Goal: Task Accomplishment & Management: Manage account settings

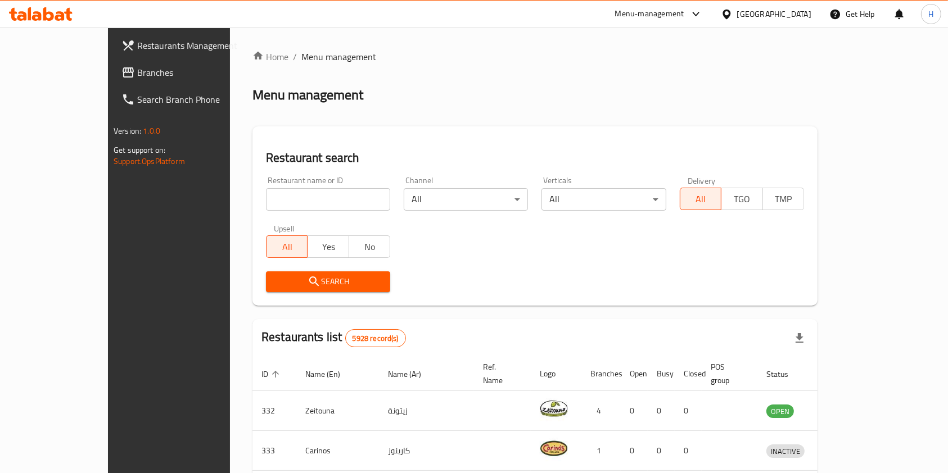
click at [296, 200] on input "search" at bounding box center [328, 199] width 124 height 22
type input "jumami"
click button "Search" at bounding box center [328, 282] width 124 height 21
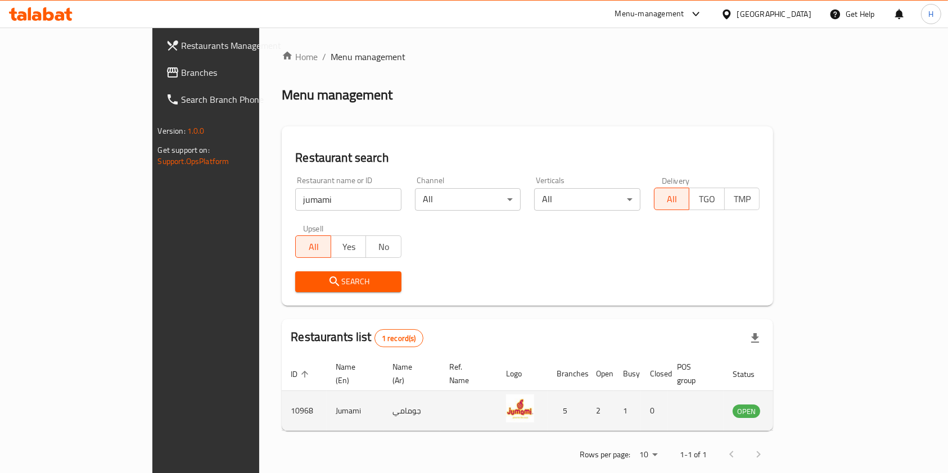
click at [805, 407] on icon "enhanced table" at bounding box center [798, 412] width 12 height 10
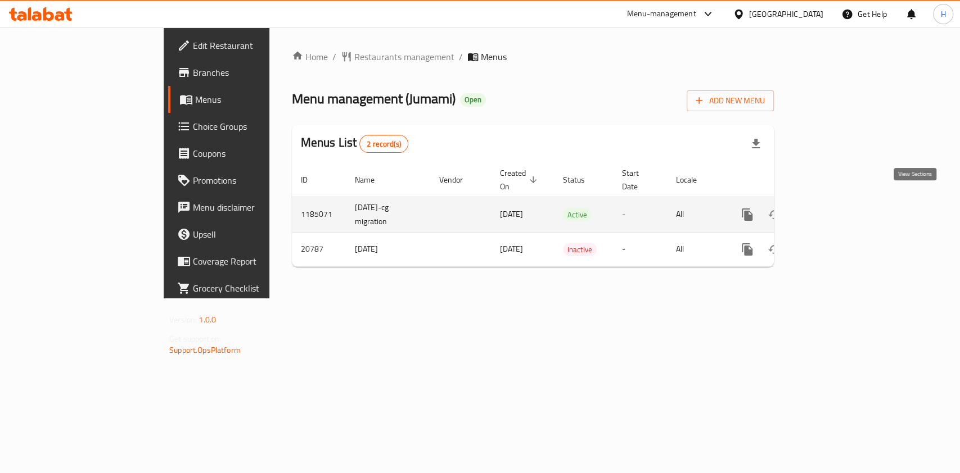
click at [835, 208] on icon "enhanced table" at bounding box center [827, 214] width 13 height 13
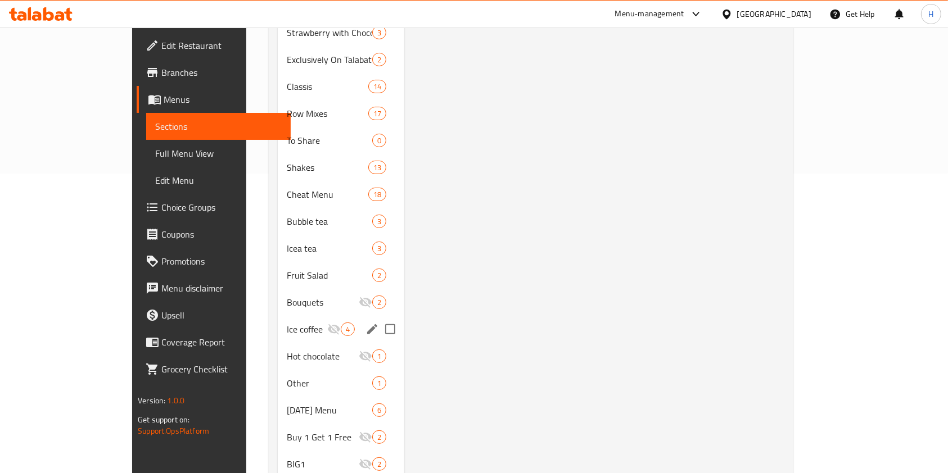
scroll to position [323, 0]
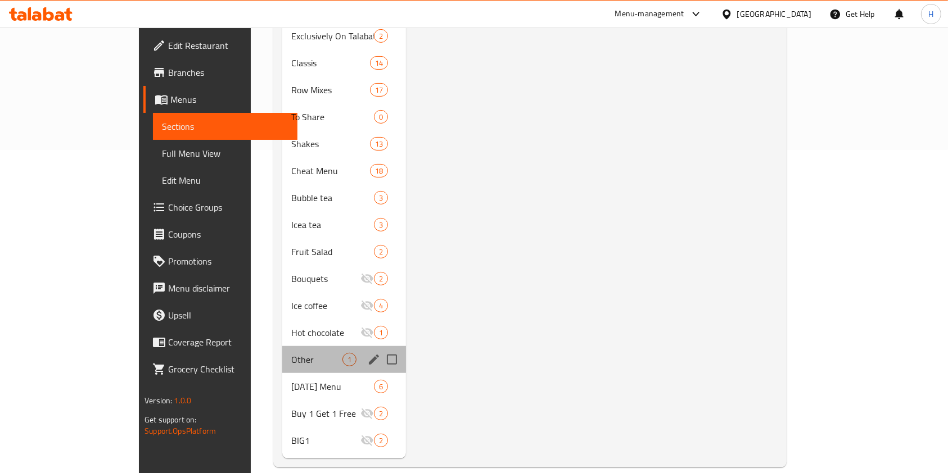
click at [282, 346] on div "Other 1" at bounding box center [344, 359] width 124 height 27
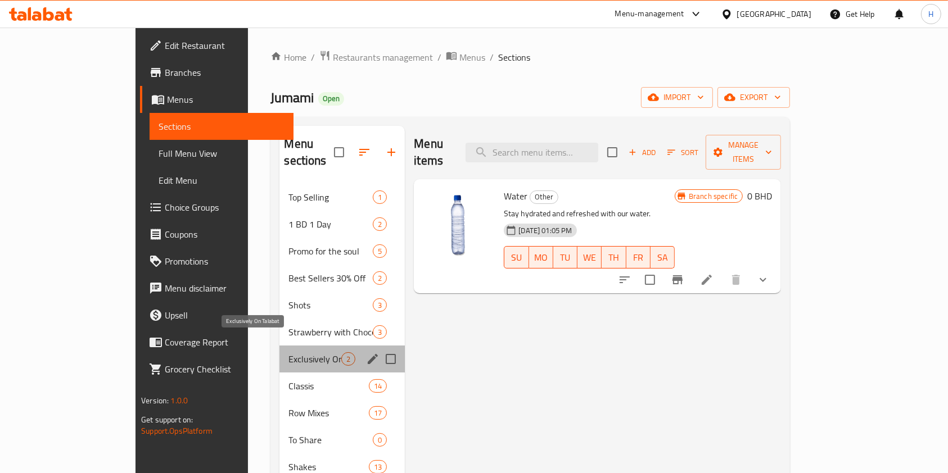
click at [288, 353] on span "Exclusively On Talabat" at bounding box center [314, 359] width 53 height 13
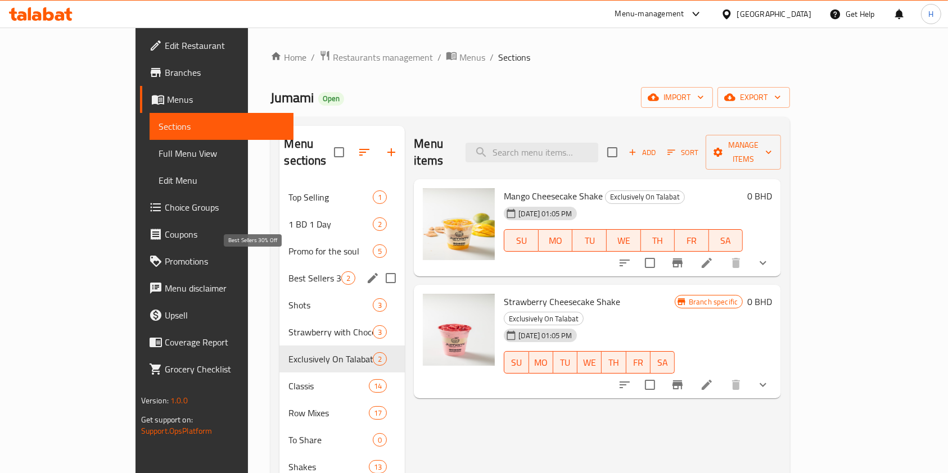
click at [288, 272] on span "Best Sellers 30% Off" at bounding box center [314, 278] width 53 height 13
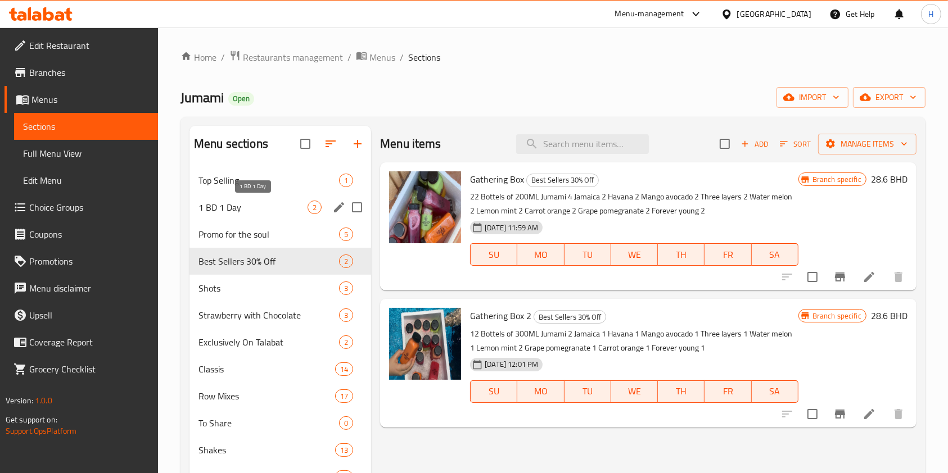
click at [238, 205] on span "1 BD 1 Day" at bounding box center [252, 207] width 109 height 13
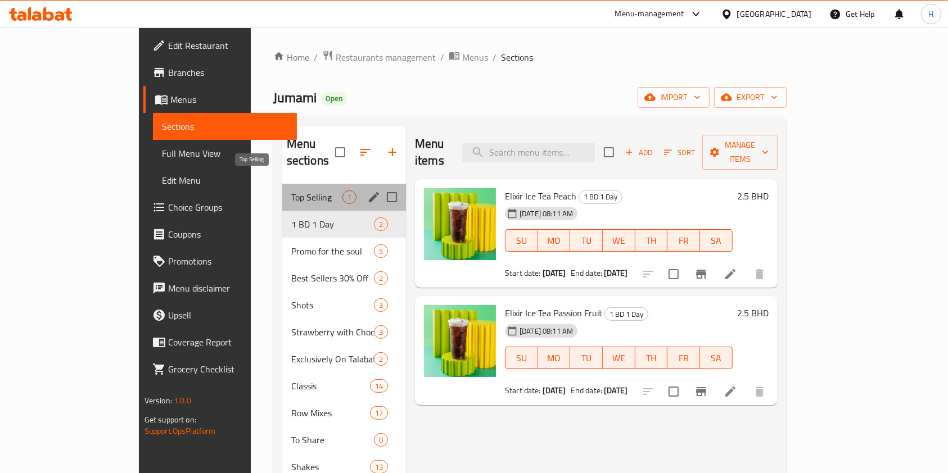
click at [291, 191] on span "Top Selling" at bounding box center [316, 197] width 51 height 13
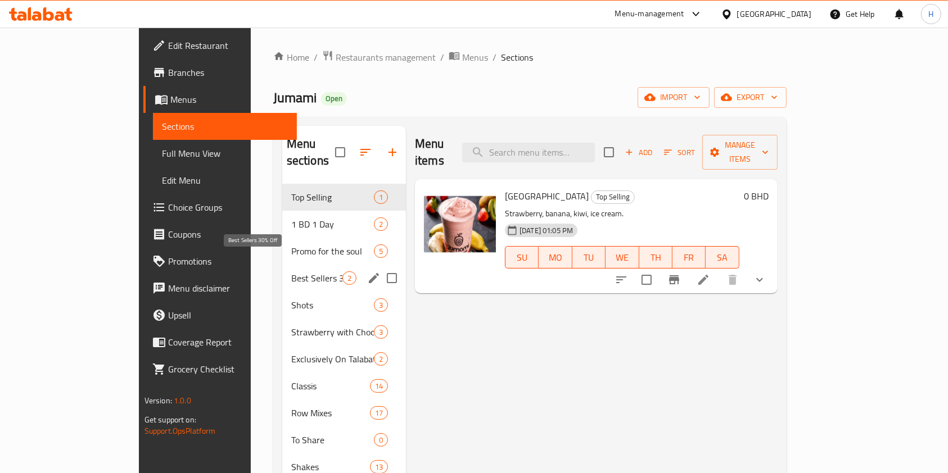
drag, startPoint x: 243, startPoint y: 264, endPoint x: 258, endPoint y: 280, distance: 21.9
click at [291, 272] on span "Best Sellers 30% Off" at bounding box center [316, 278] width 51 height 13
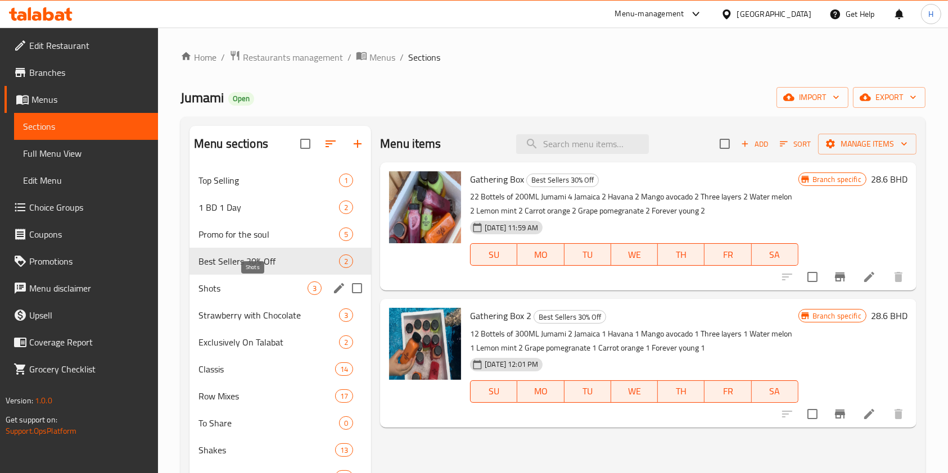
click at [256, 284] on span "Shots" at bounding box center [252, 288] width 109 height 13
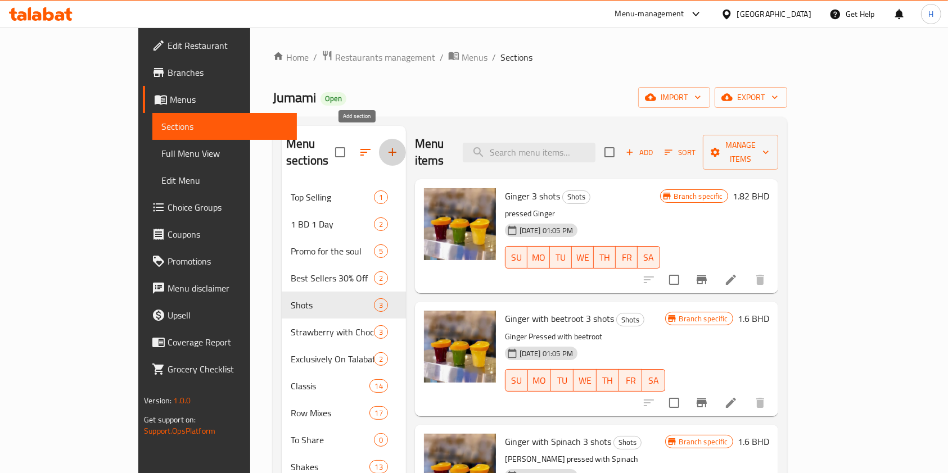
click at [386, 146] on icon "button" at bounding box center [392, 152] width 13 height 13
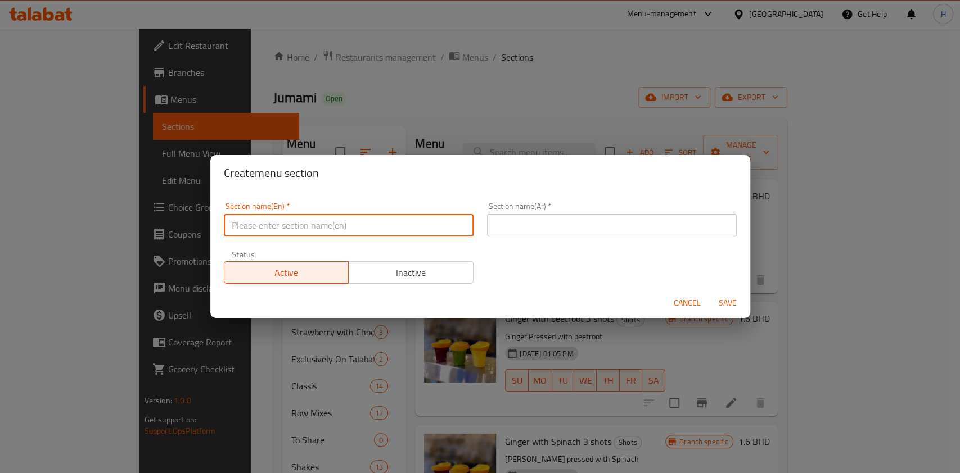
click at [270, 229] on input "text" at bounding box center [349, 225] width 250 height 22
type input "P"
type input "New items - Pancakes"
click at [609, 220] on input "text" at bounding box center [612, 225] width 250 height 22
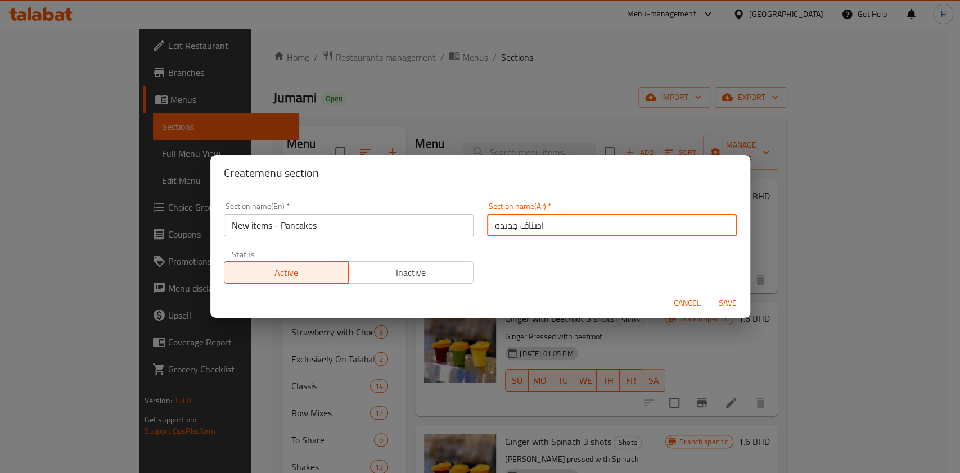
type input "اصناف جديده"
click at [540, 223] on div "Section name(En)   * New items - Pancakes Section name(En) * Section name(Ar)  …" at bounding box center [480, 243] width 526 height 95
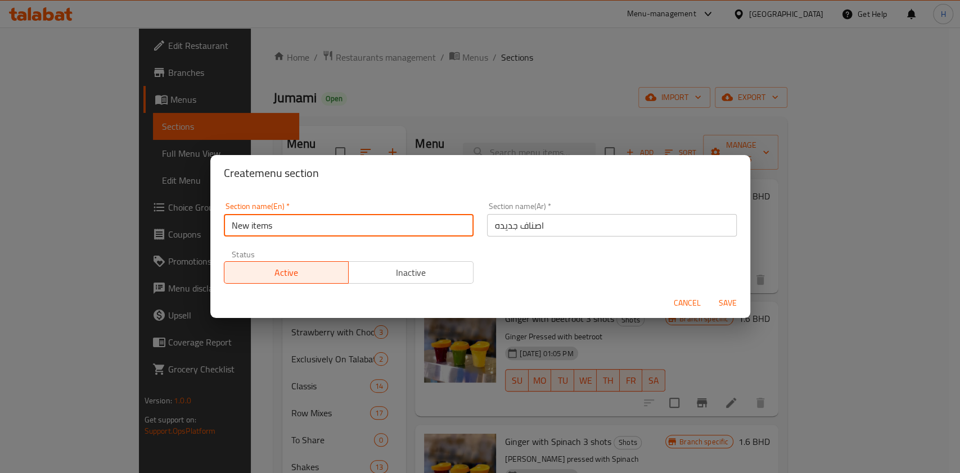
type input "New items"
click at [735, 302] on span "Save" at bounding box center [727, 303] width 27 height 14
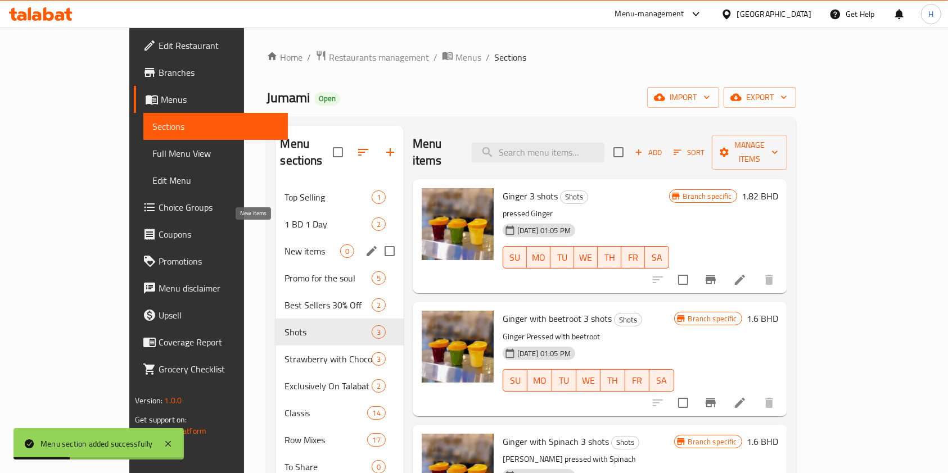
click at [284, 245] on span "New items" at bounding box center [311, 251] width 55 height 13
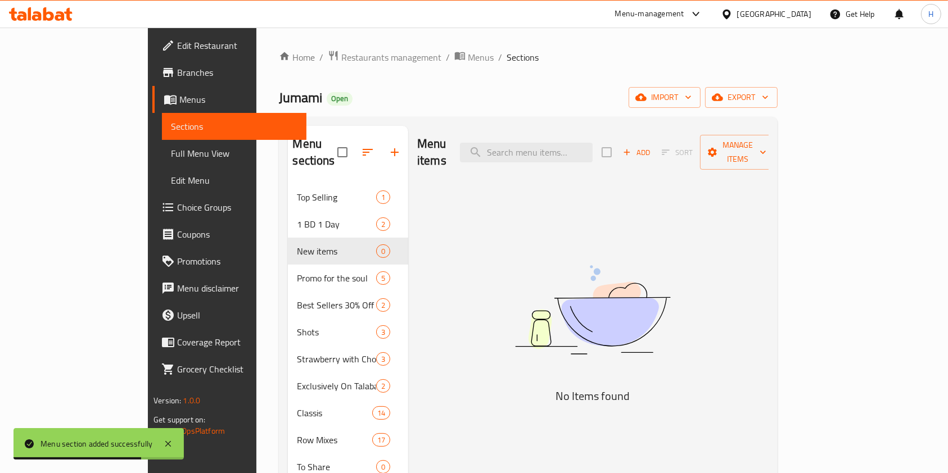
click at [652, 146] on span "Add" at bounding box center [636, 152] width 30 height 13
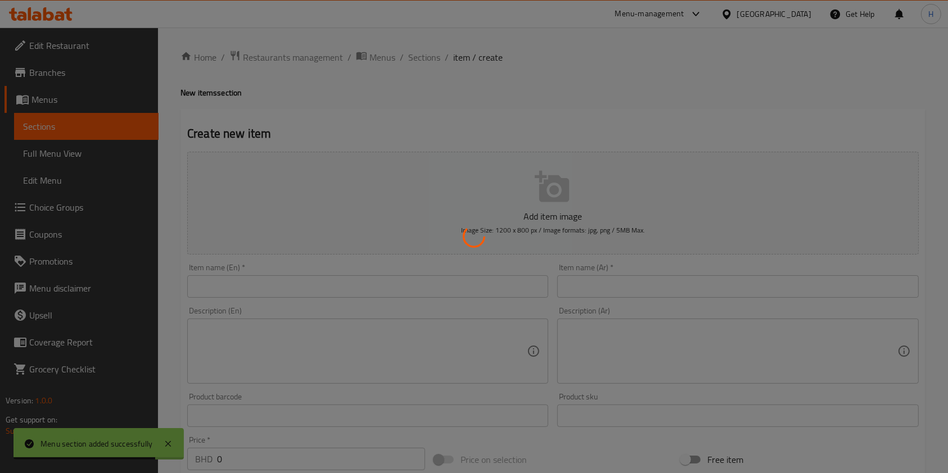
click at [376, 296] on div at bounding box center [474, 236] width 948 height 473
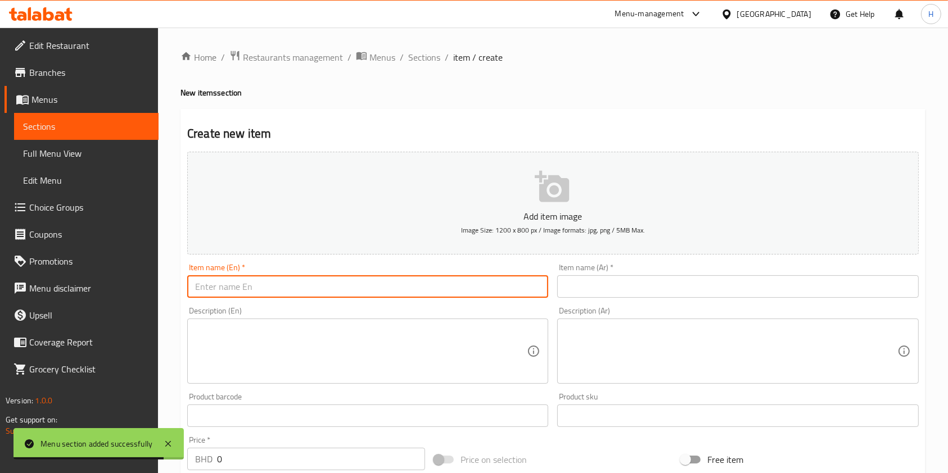
click at [370, 291] on input "text" at bounding box center [367, 287] width 361 height 22
paste input "MINI PANCAKES KINDER"
type input "MINI PANCAKES KINDER"
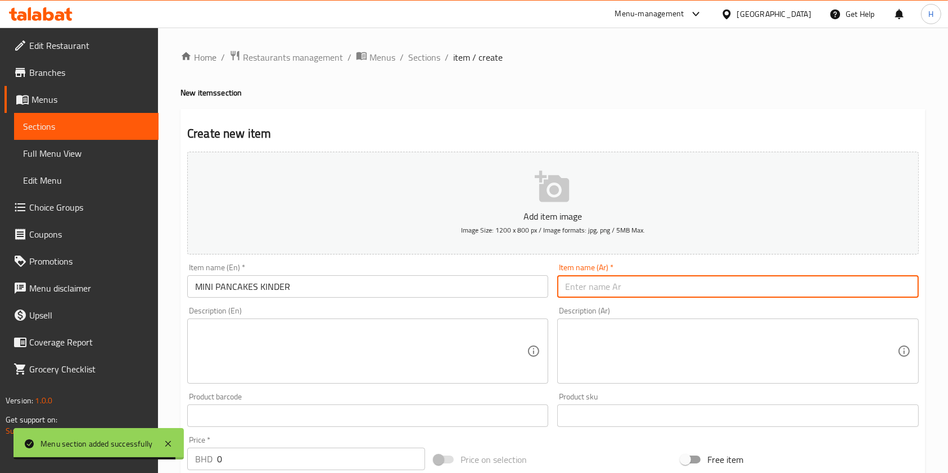
click at [602, 284] on input "text" at bounding box center [737, 287] width 361 height 22
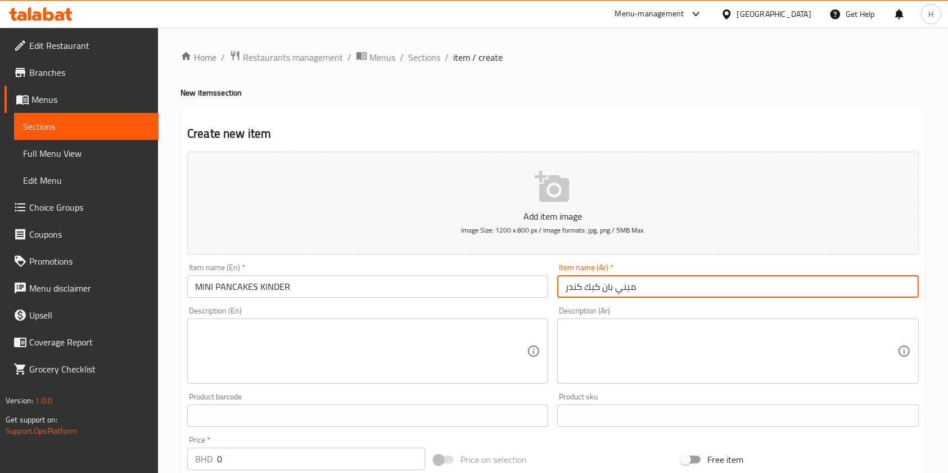
type input "ميني بان كيك كندر"
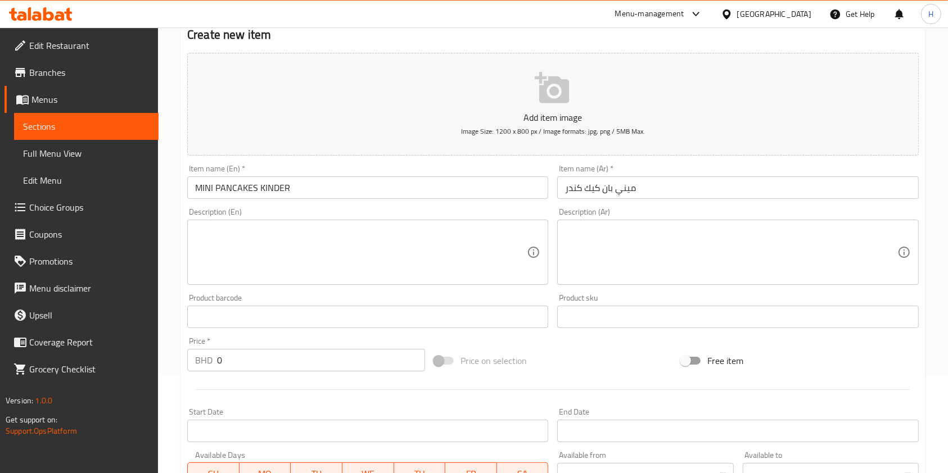
scroll to position [225, 0]
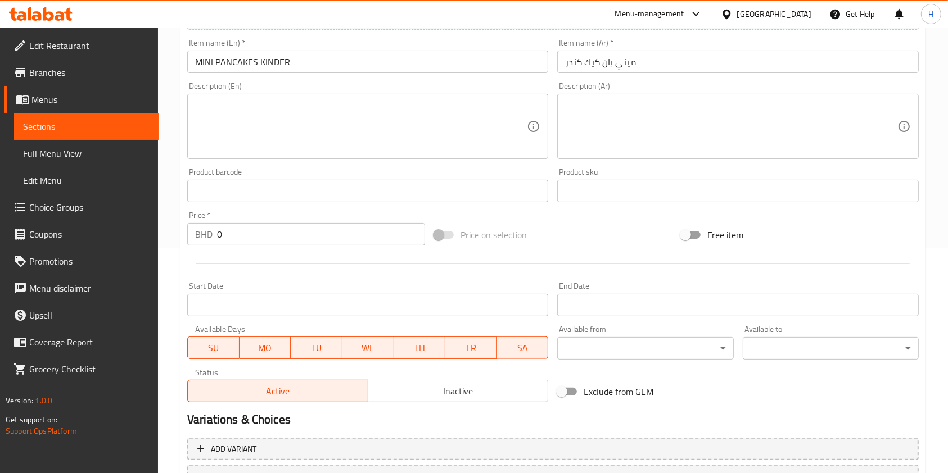
drag, startPoint x: 269, startPoint y: 247, endPoint x: 125, endPoint y: 260, distance: 144.5
click at [125, 260] on div "Edit Restaurant Branches Menus Sections Full Menu View Edit Menu Choice Groups …" at bounding box center [474, 186] width 948 height 767
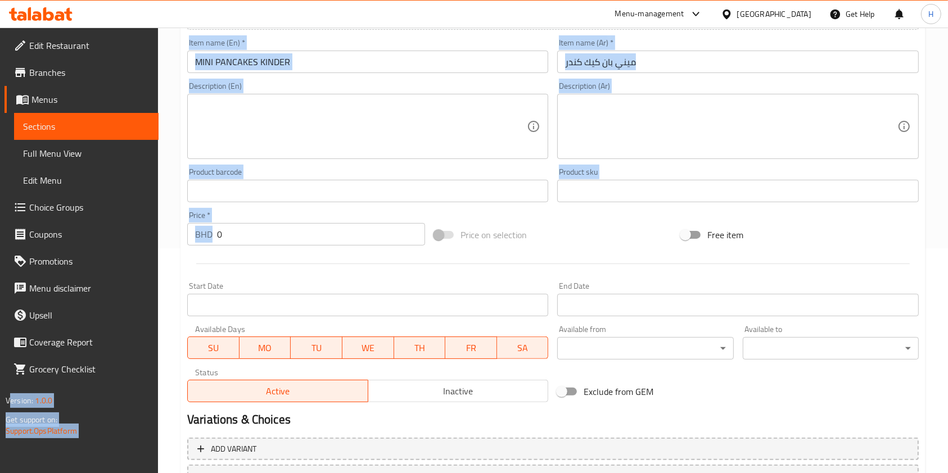
click at [246, 244] on input "0" at bounding box center [321, 234] width 208 height 22
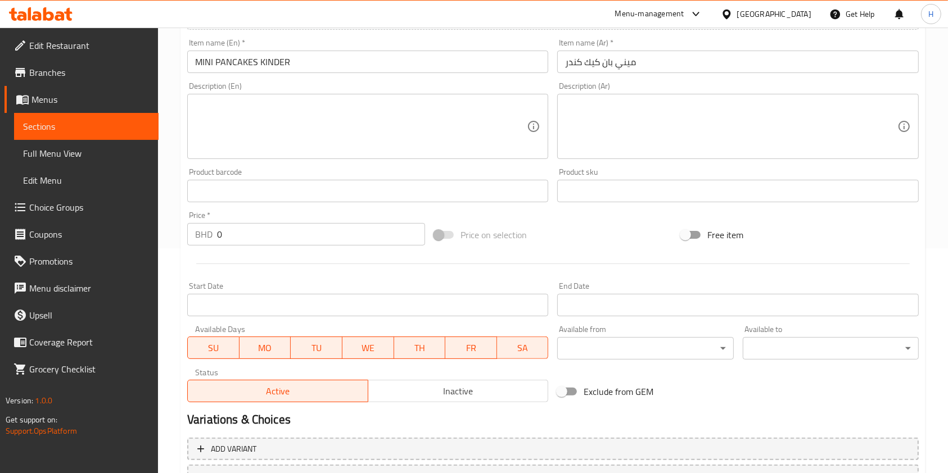
click at [246, 244] on input "0" at bounding box center [321, 234] width 208 height 22
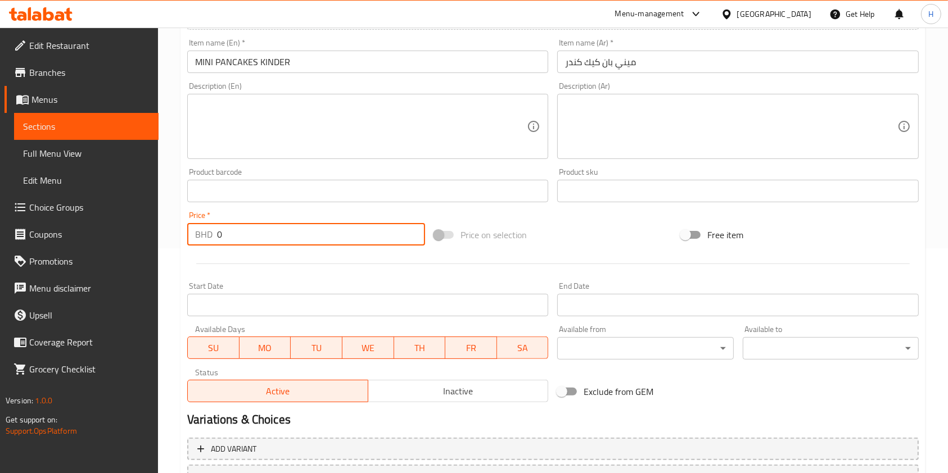
drag, startPoint x: 246, startPoint y: 244, endPoint x: 278, endPoint y: 327, distance: 88.4
click at [144, 252] on div "Edit Restaurant Branches Menus Sections Full Menu View Edit Menu Choice Groups …" at bounding box center [474, 186] width 948 height 767
paste input "2"
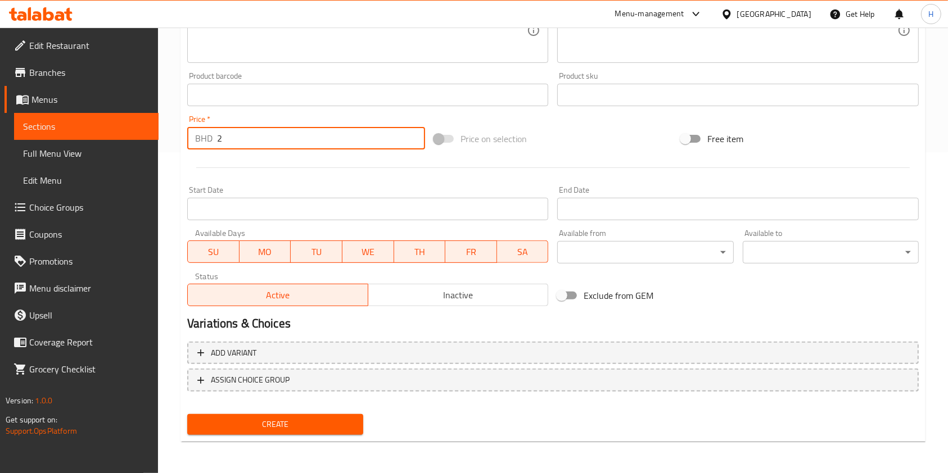
type input "2"
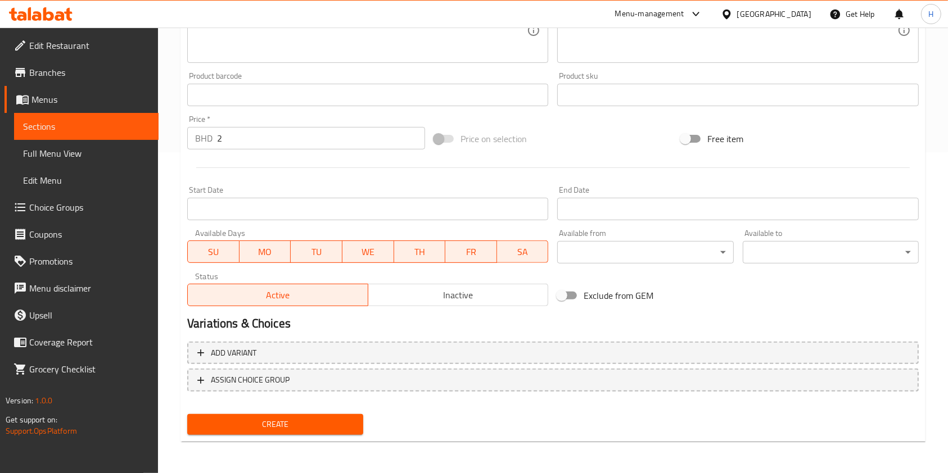
click at [300, 413] on div "Create" at bounding box center [275, 425] width 185 height 30
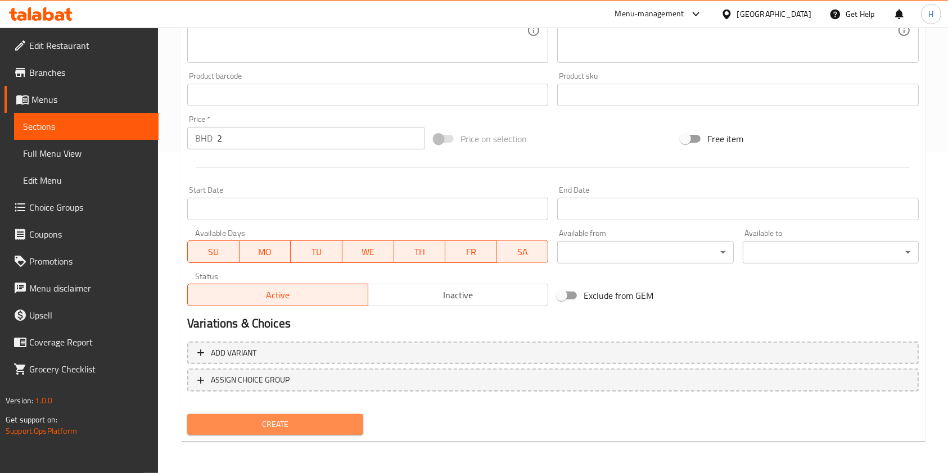
click at [305, 420] on span "Create" at bounding box center [275, 425] width 158 height 14
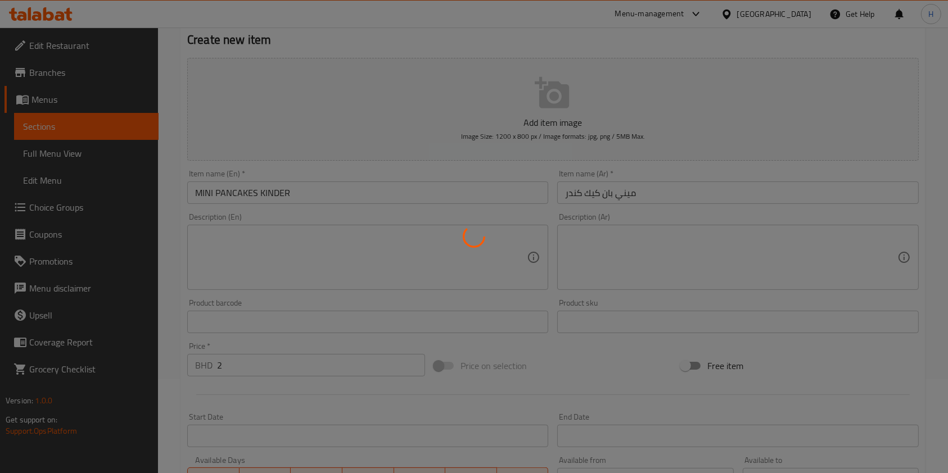
scroll to position [0, 0]
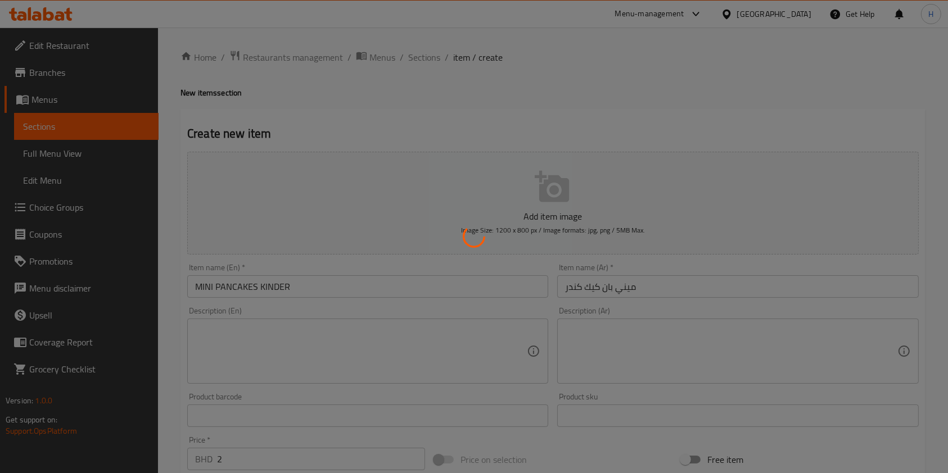
type input "0"
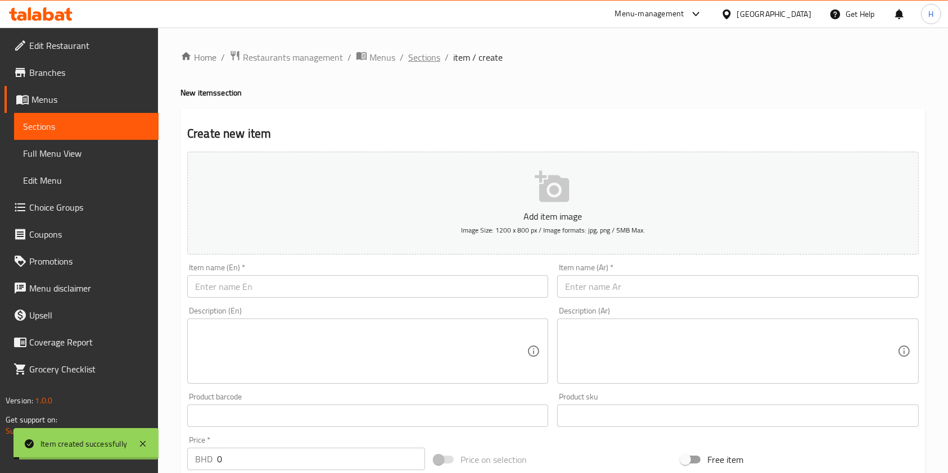
click at [427, 51] on span "Sections" at bounding box center [424, 57] width 32 height 13
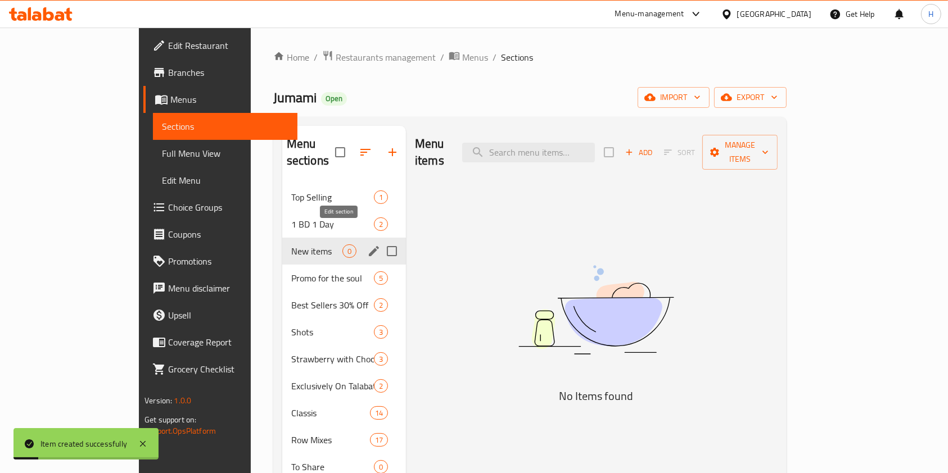
click at [367, 245] on icon "edit" at bounding box center [373, 251] width 13 height 13
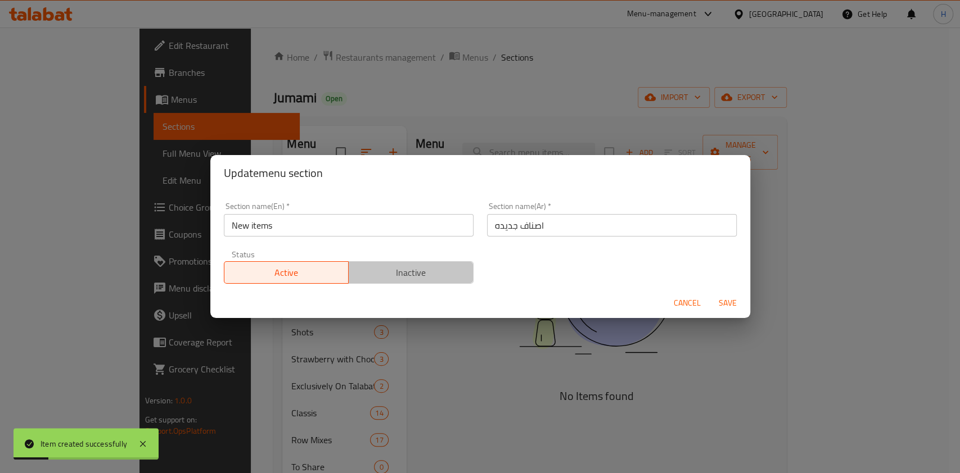
click at [440, 268] on span "Inactive" at bounding box center [411, 273] width 116 height 16
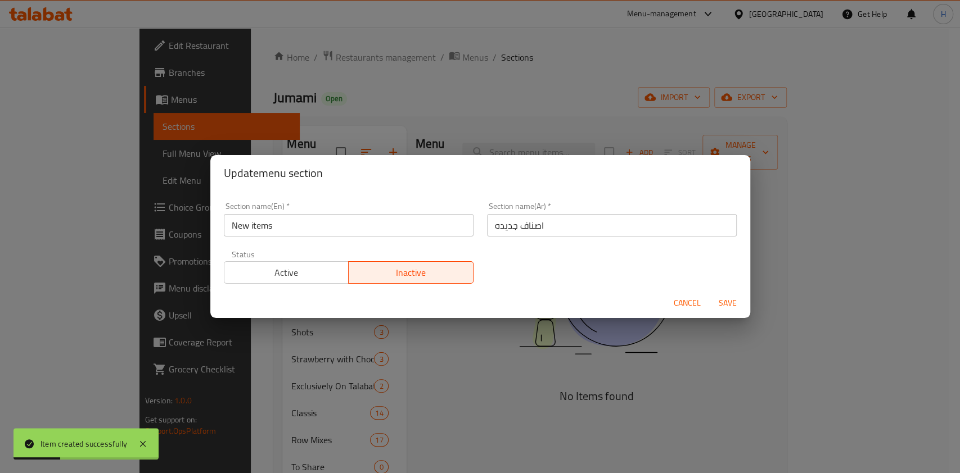
click at [728, 302] on span "Save" at bounding box center [727, 303] width 27 height 14
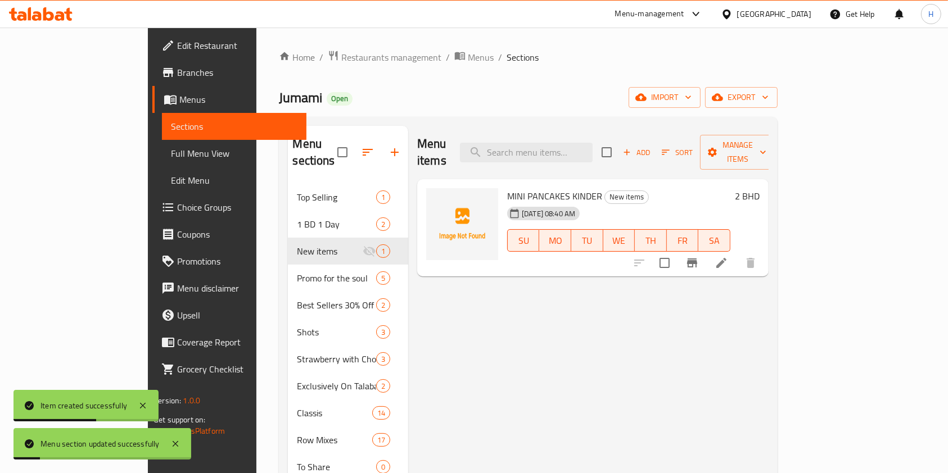
click at [652, 146] on span "Add" at bounding box center [636, 152] width 30 height 13
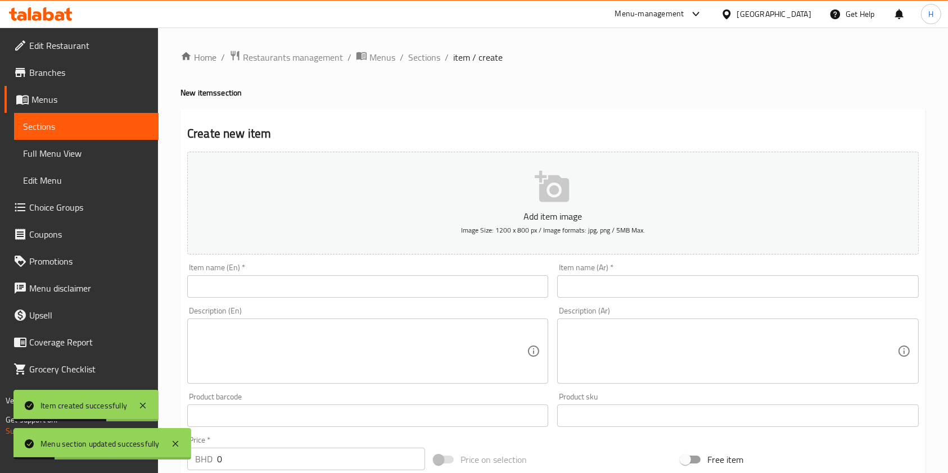
click at [328, 297] on input "text" at bounding box center [367, 287] width 361 height 22
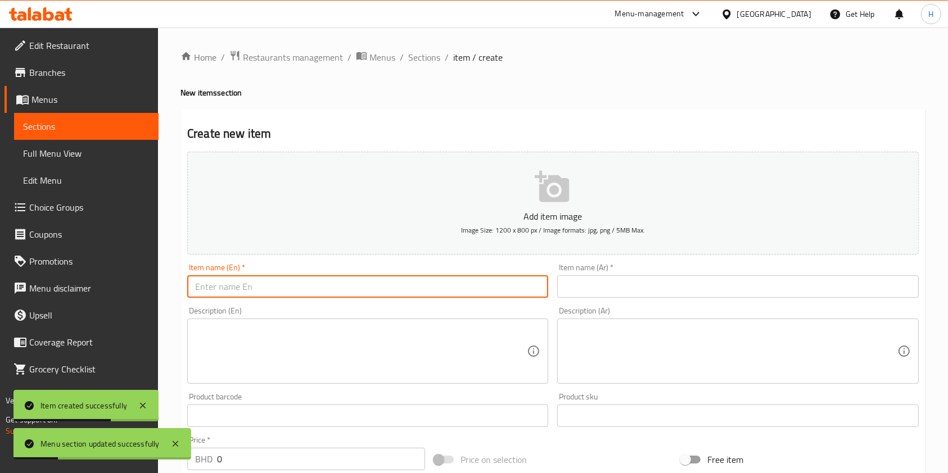
paste input "MINI PANCAKES PISTACHIO"
type input "MINI PANCAKES PISTACHIO"
click at [612, 295] on input "text" at bounding box center [737, 287] width 361 height 22
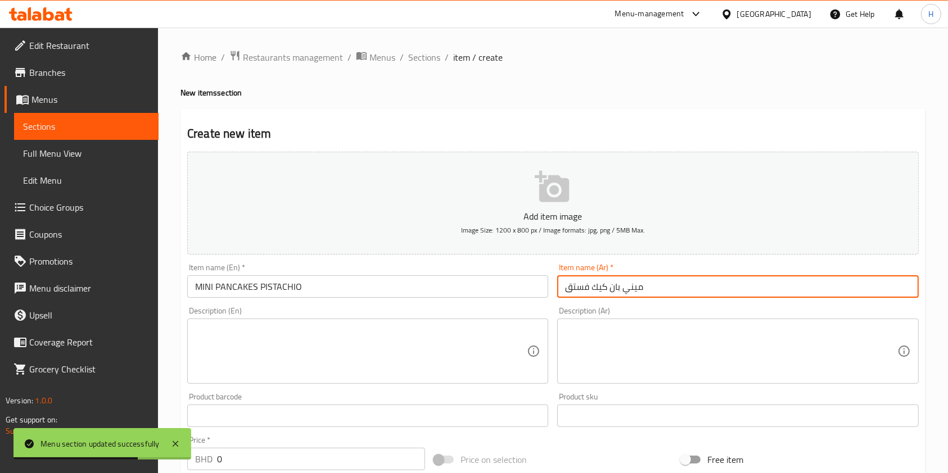
type input "ميني بان كيك فستق"
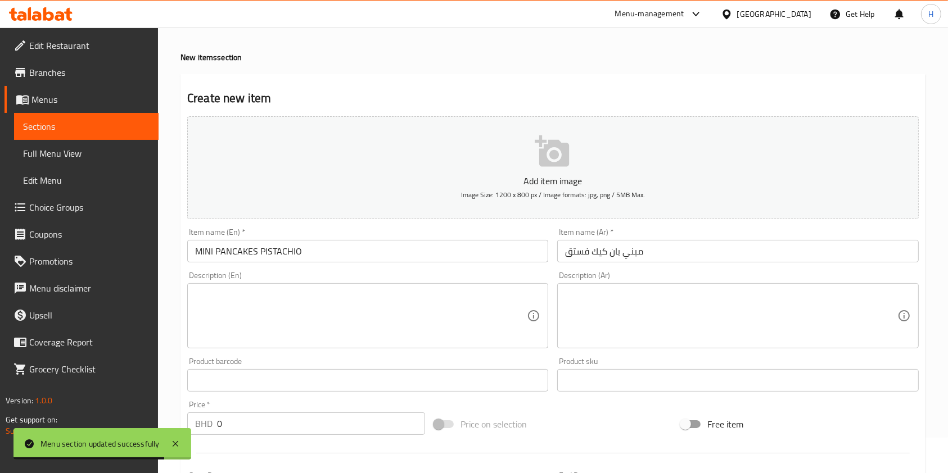
scroll to position [150, 0]
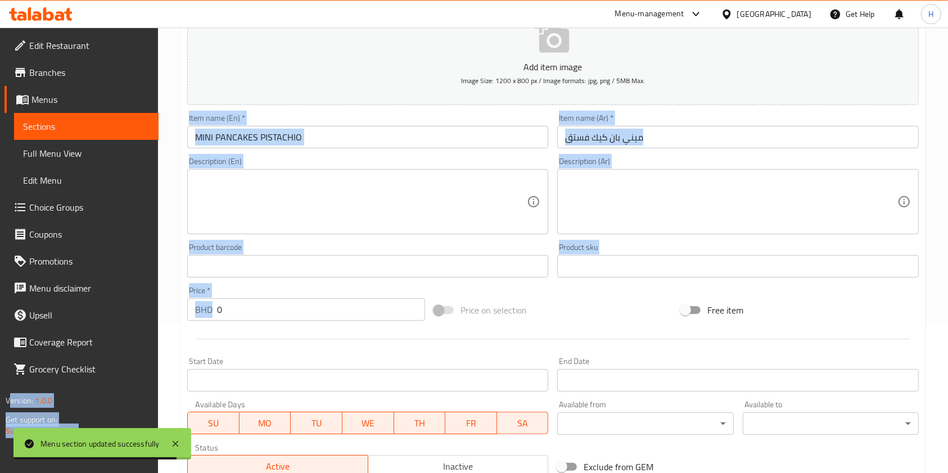
drag, startPoint x: 242, startPoint y: 322, endPoint x: 17, endPoint y: 355, distance: 227.9
click at [17, 355] on div "Edit Restaurant Branches Menus Sections Full Menu View Edit Menu Choice Groups …" at bounding box center [474, 261] width 948 height 767
click at [233, 314] on input "0" at bounding box center [321, 310] width 208 height 22
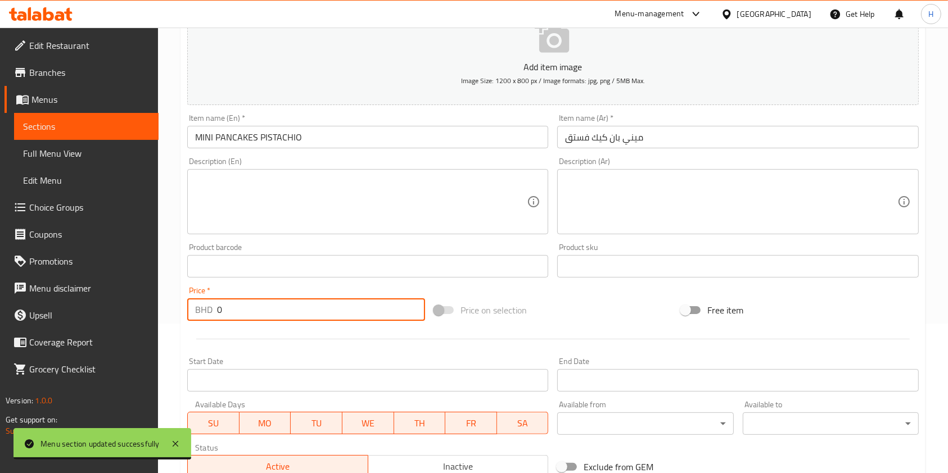
click at [233, 314] on input "0" at bounding box center [321, 310] width 208 height 22
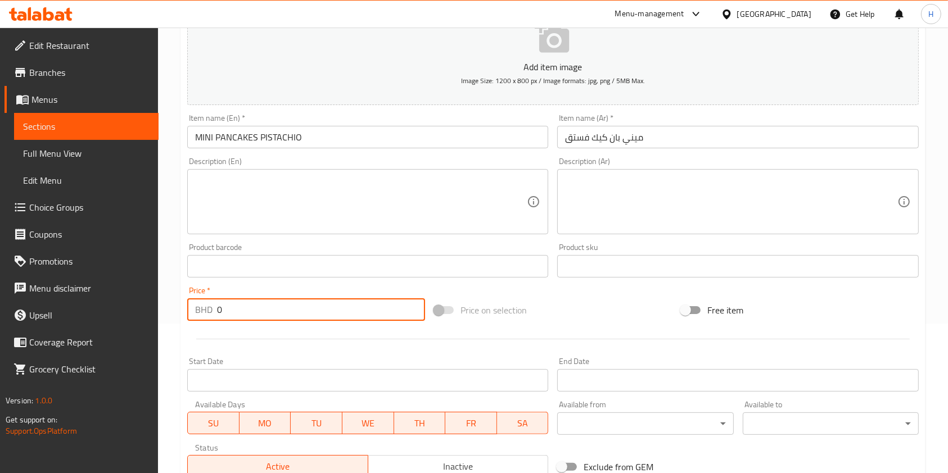
click at [233, 314] on input "0" at bounding box center [321, 310] width 208 height 22
paste input "2"
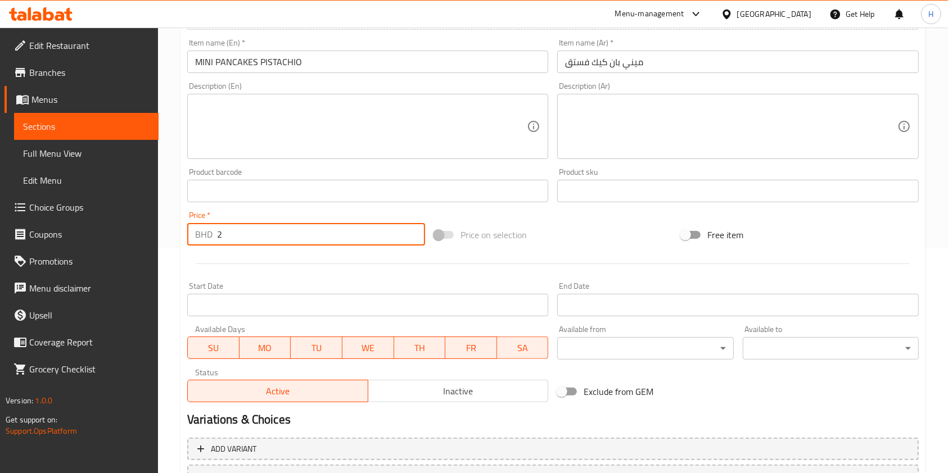
scroll to position [321, 0]
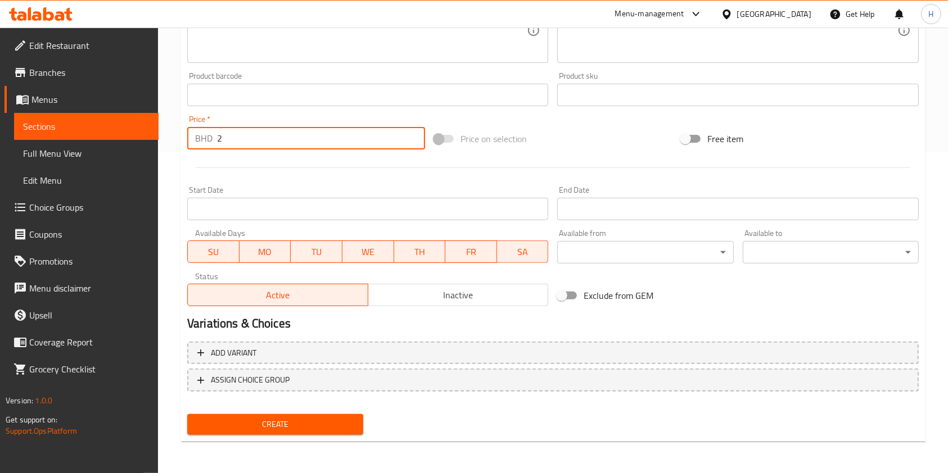
type input "2"
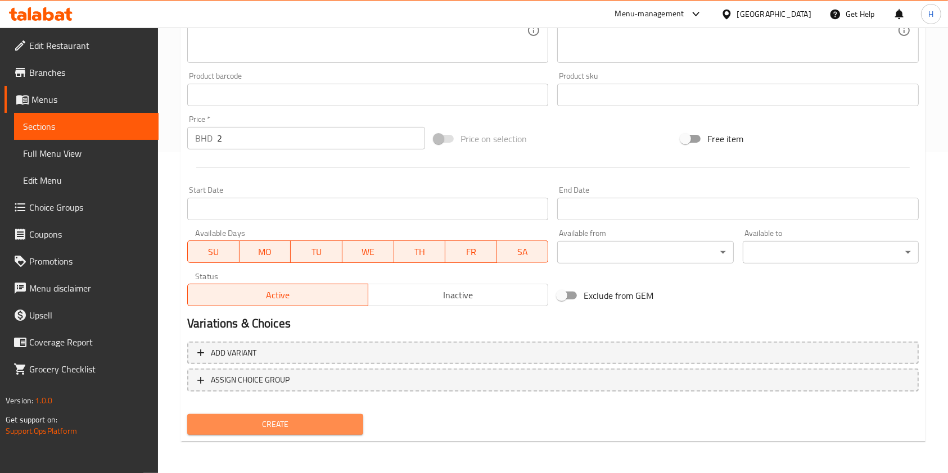
click at [265, 421] on span "Create" at bounding box center [275, 425] width 158 height 14
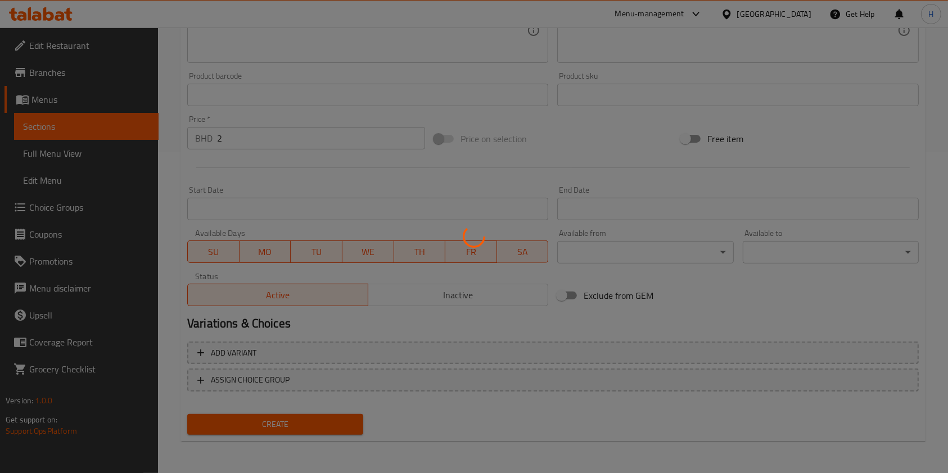
type input "0"
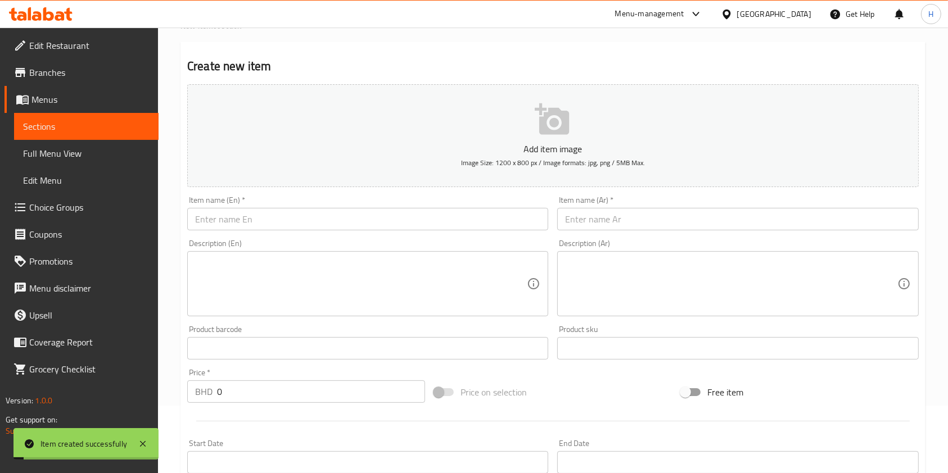
scroll to position [0, 0]
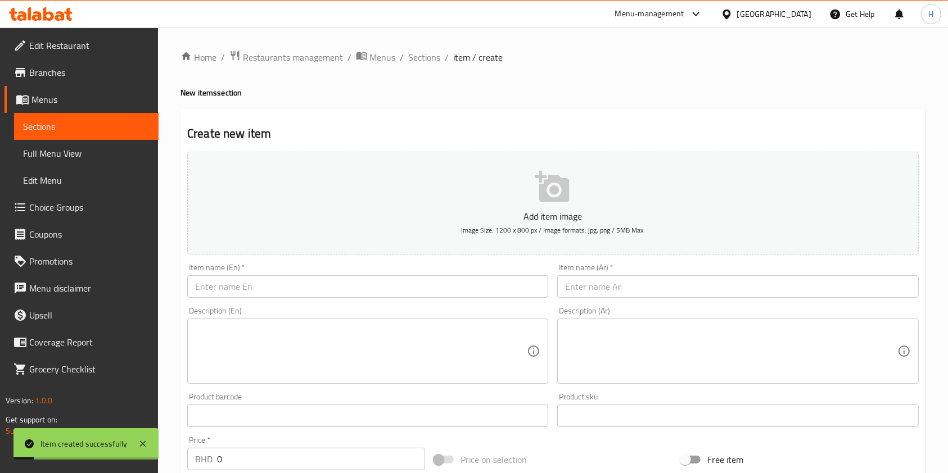
click at [310, 293] on input "text" at bounding box center [367, 287] width 361 height 22
paste input "MINI PANCAKES NUTELLA"
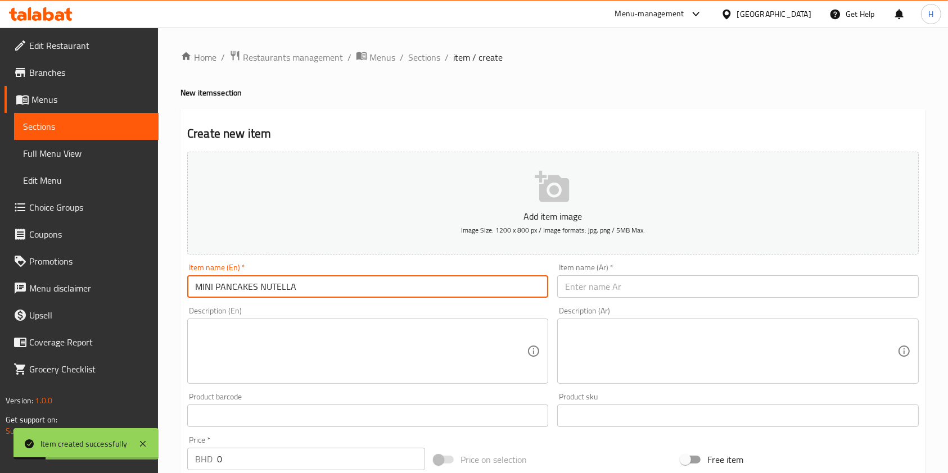
type input "MINI PANCAKES NUTELLA"
click at [628, 286] on input "text" at bounding box center [737, 287] width 361 height 22
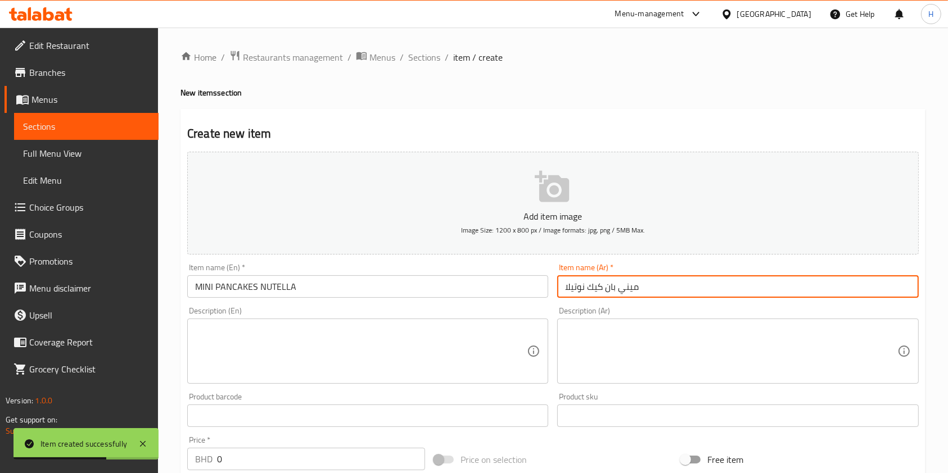
type input "ميني بان كيك نوتيلا"
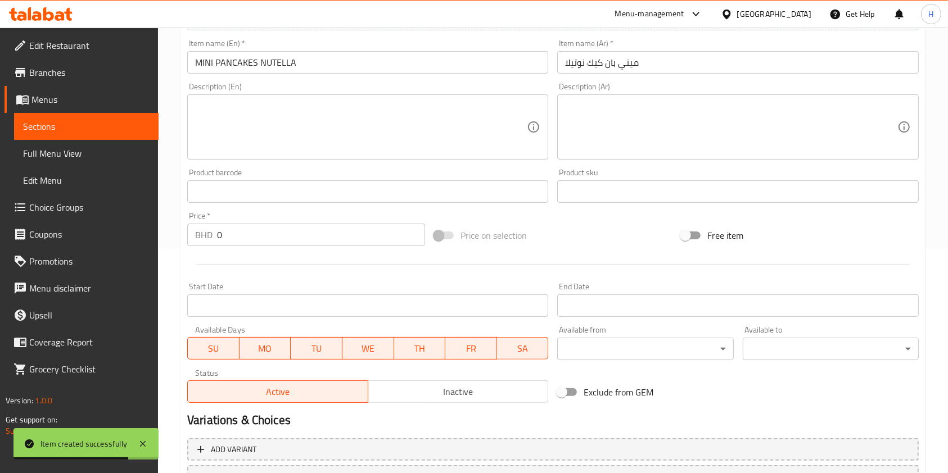
scroll to position [225, 0]
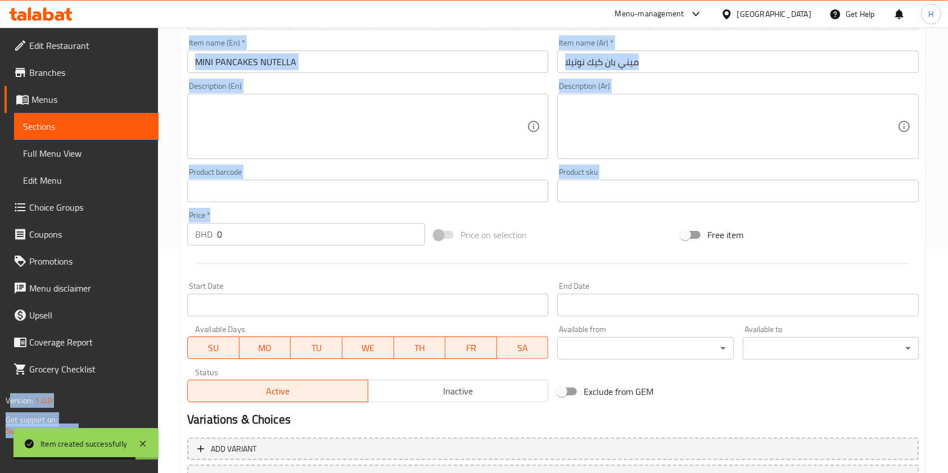
drag, startPoint x: 229, startPoint y: 217, endPoint x: 142, endPoint y: 228, distance: 87.9
click at [142, 228] on div "Edit Restaurant Branches Menus Sections Full Menu View Edit Menu Choice Groups …" at bounding box center [474, 186] width 948 height 767
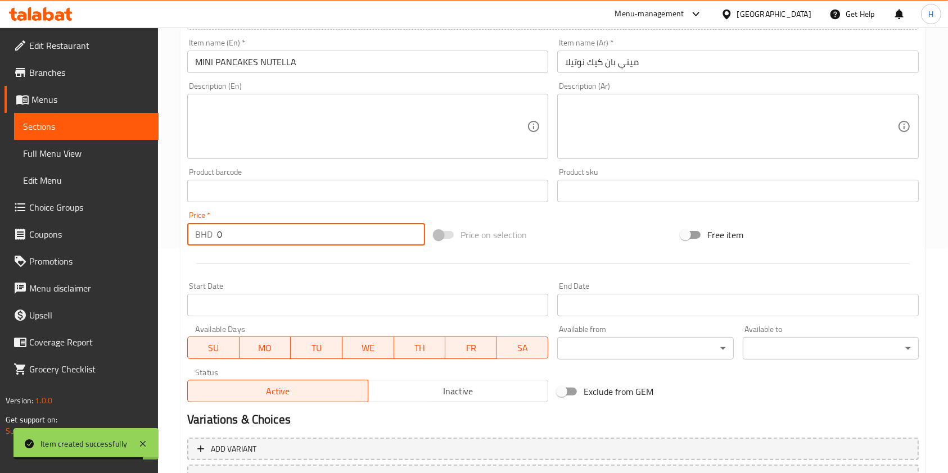
drag, startPoint x: 292, startPoint y: 241, endPoint x: 54, endPoint y: 281, distance: 241.8
click at [27, 282] on div "Edit Restaurant Branches Menus Sections Full Menu View Edit Menu Choice Groups …" at bounding box center [474, 186] width 948 height 767
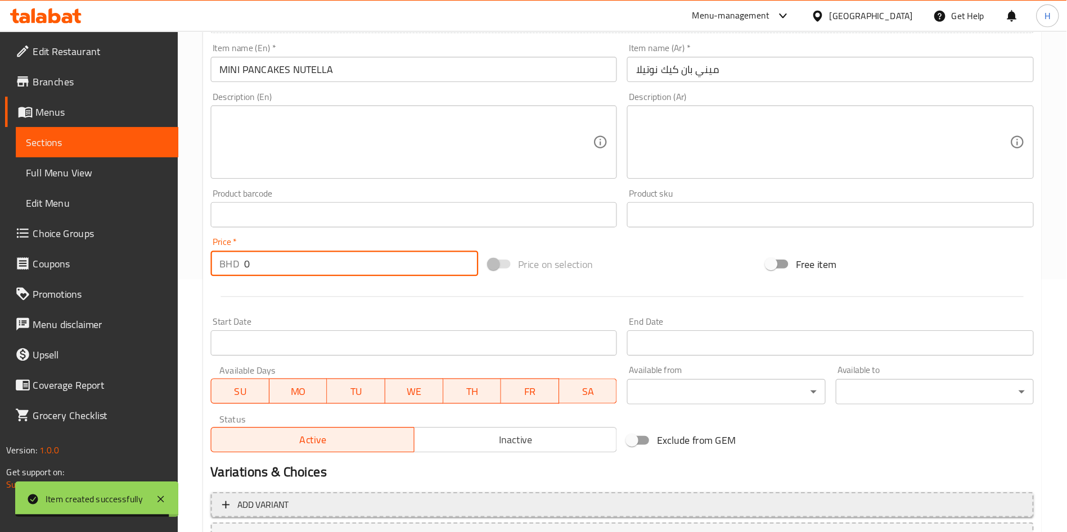
scroll to position [260, 0]
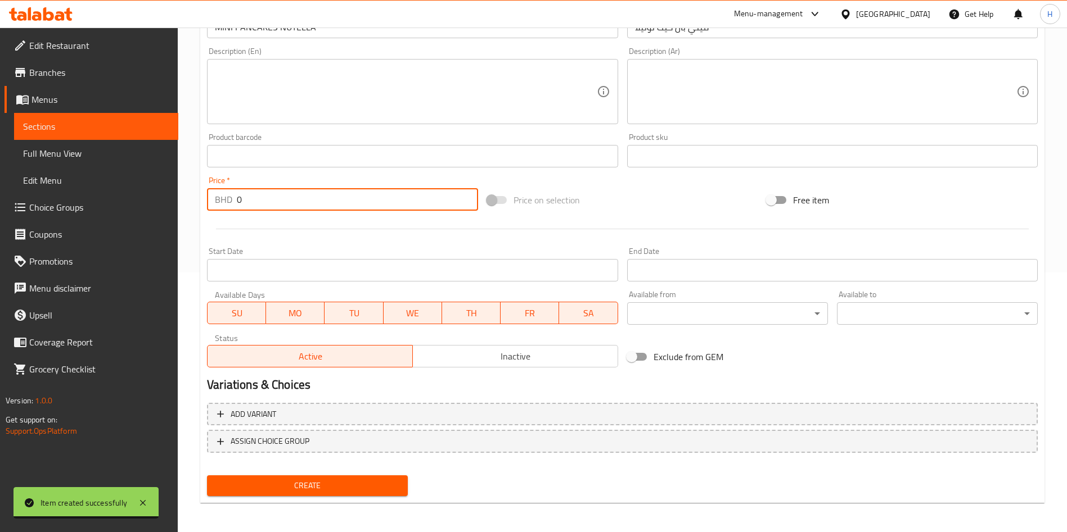
click at [277, 210] on input "0" at bounding box center [357, 199] width 241 height 22
paste input "2"
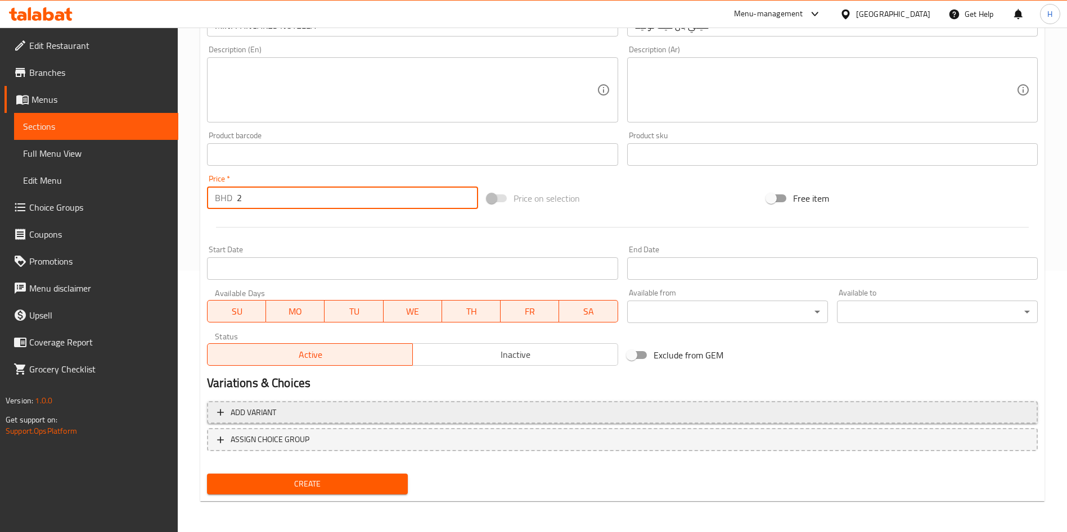
scroll to position [262, 0]
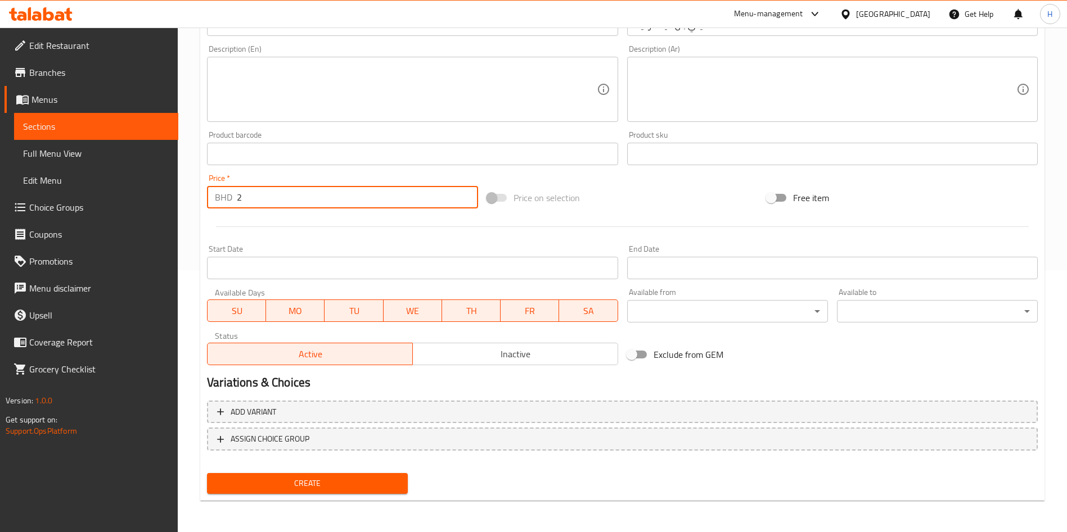
type input "2"
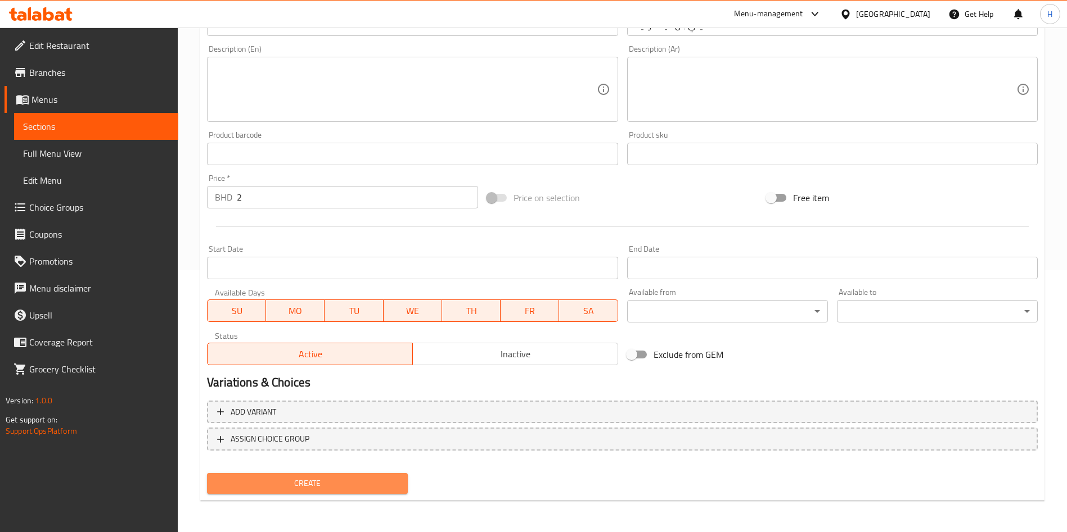
click at [356, 473] on span "Create" at bounding box center [307, 484] width 183 height 14
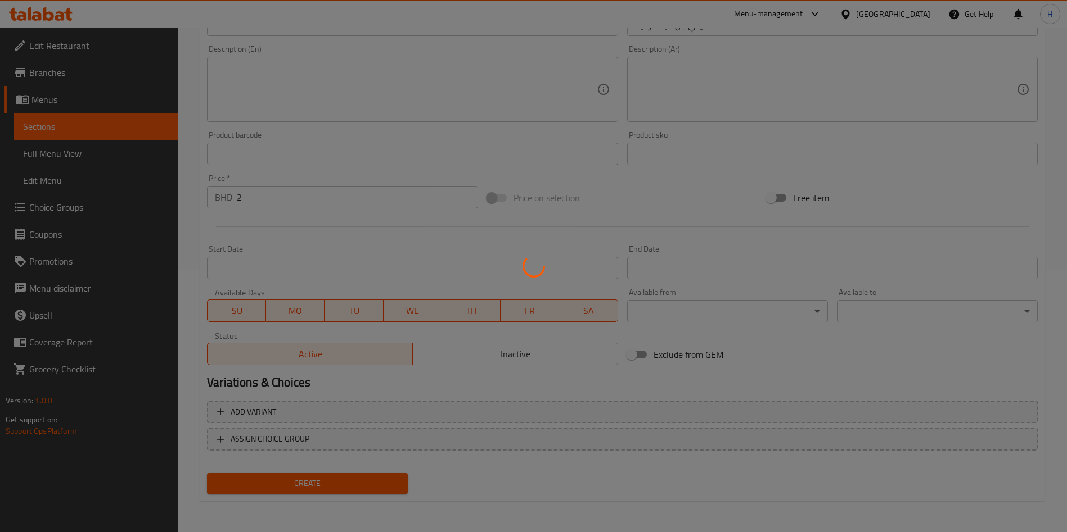
type input "0"
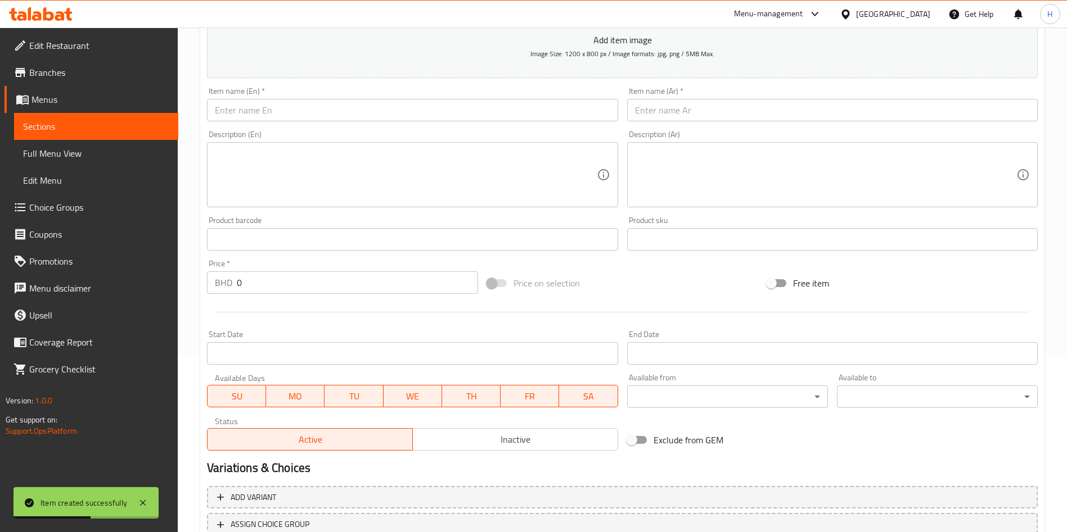
scroll to position [93, 0]
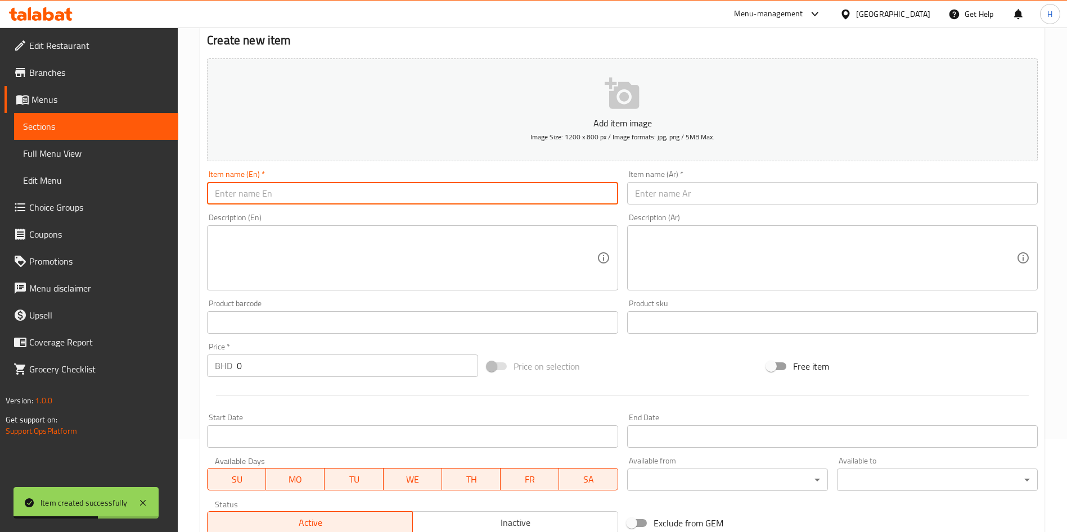
click at [408, 197] on input "text" at bounding box center [412, 193] width 410 height 22
paste input "MINI PANCAKES LOTUS"
type input "MINI PANCAKES LOTUS"
click at [760, 201] on input "text" at bounding box center [832, 193] width 410 height 22
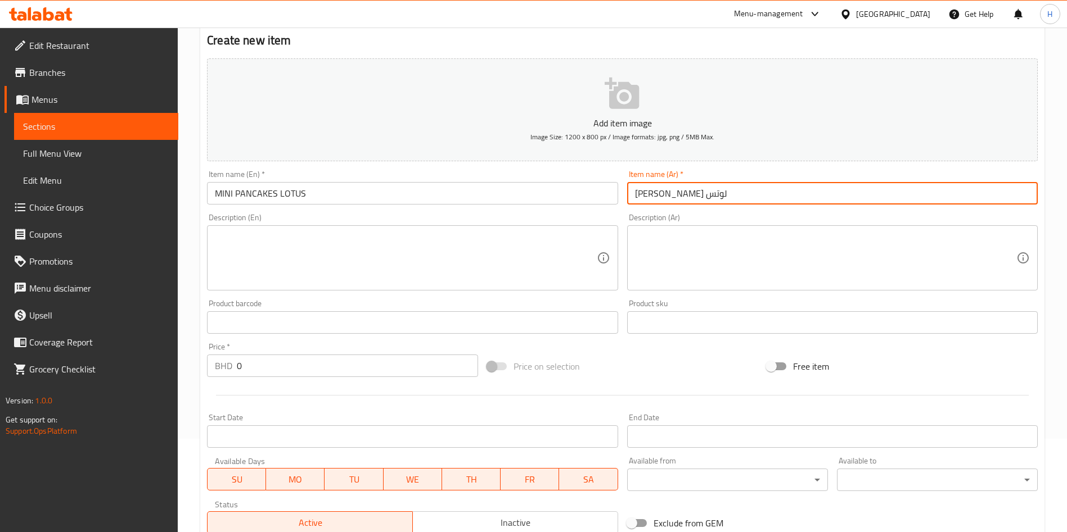
type input "[PERSON_NAME] لوتس"
drag, startPoint x: 329, startPoint y: 353, endPoint x: 46, endPoint y: 396, distance: 286.2
click at [42, 396] on div "Edit Restaurant Branches Menus Sections Full Menu View Edit Menu Choice Groups …" at bounding box center [533, 317] width 1067 height 767
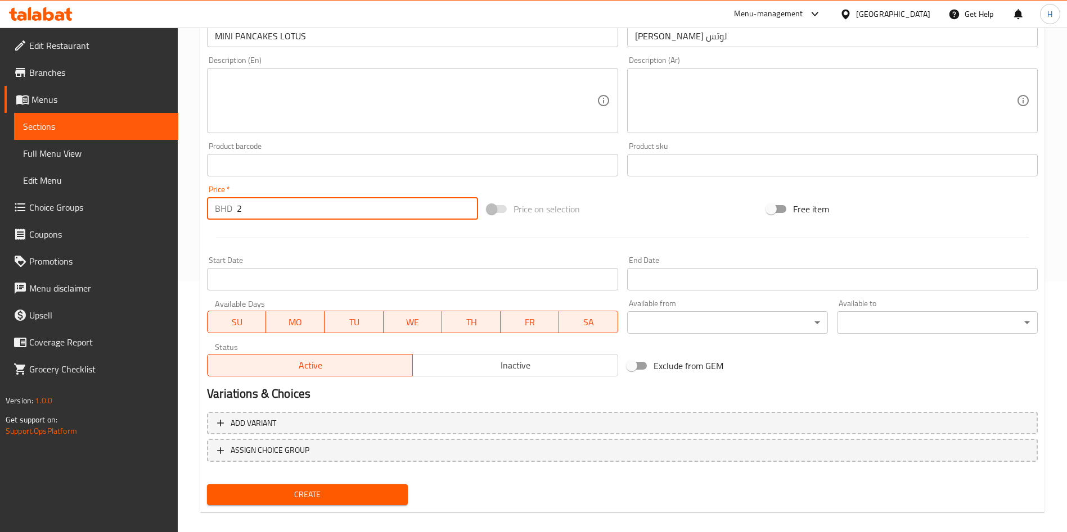
scroll to position [262, 0]
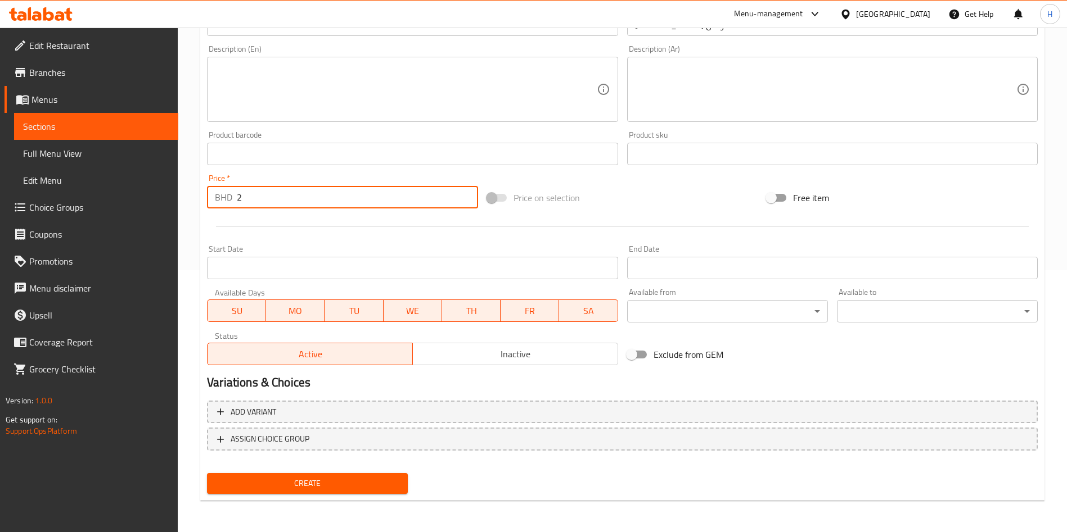
type input "2"
click at [384, 473] on span "Create" at bounding box center [307, 484] width 183 height 14
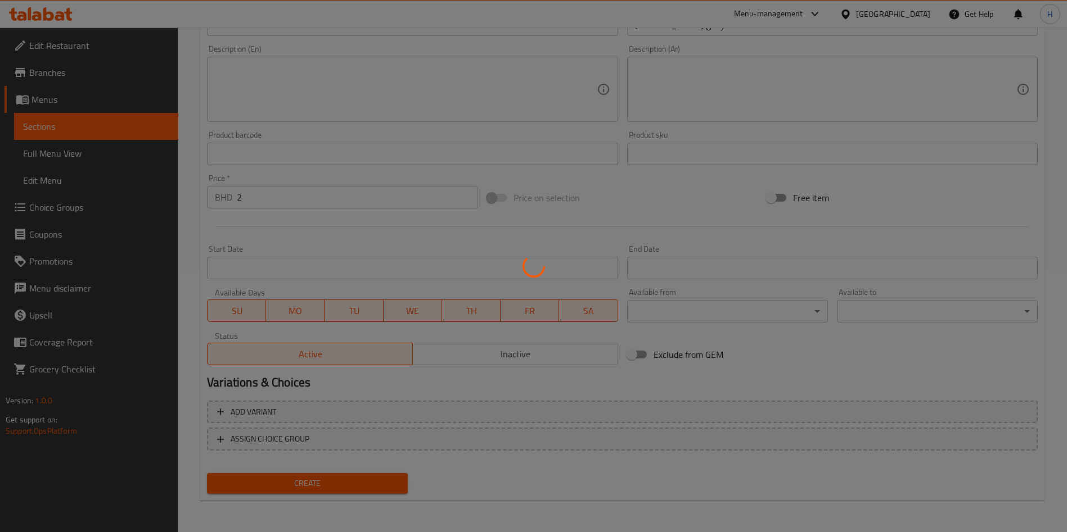
type input "0"
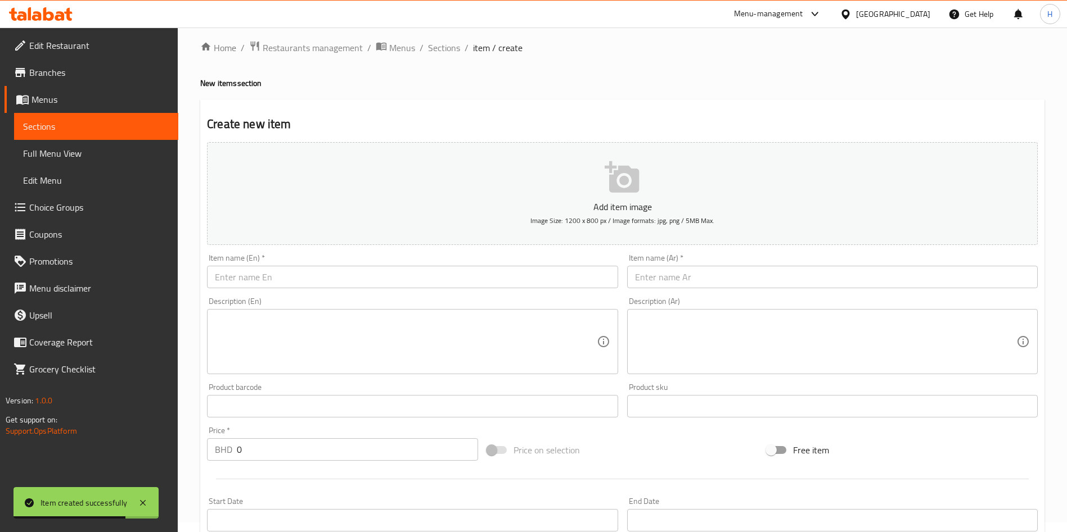
scroll to position [9, 0]
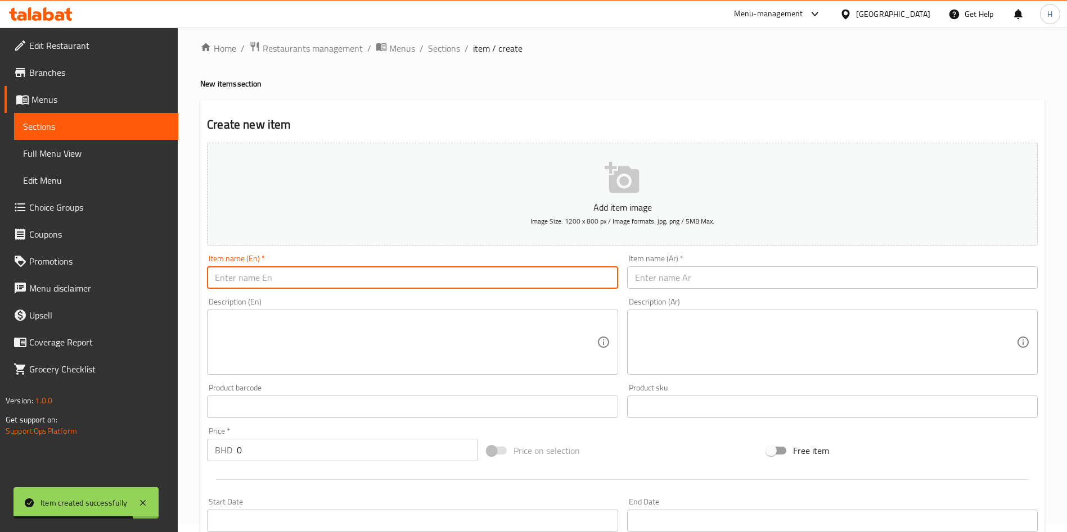
drag, startPoint x: 326, startPoint y: 277, endPoint x: 394, endPoint y: 269, distance: 68.5
click at [326, 277] on input "text" at bounding box center [412, 278] width 410 height 22
paste input "STRAWBBERY KUNAFA CHOCOLATE PISTASCHIO"
type input "STRAWBBERY KUNAFA CHOCOLATE PISTASCHIO"
click at [795, 269] on input "text" at bounding box center [832, 278] width 410 height 22
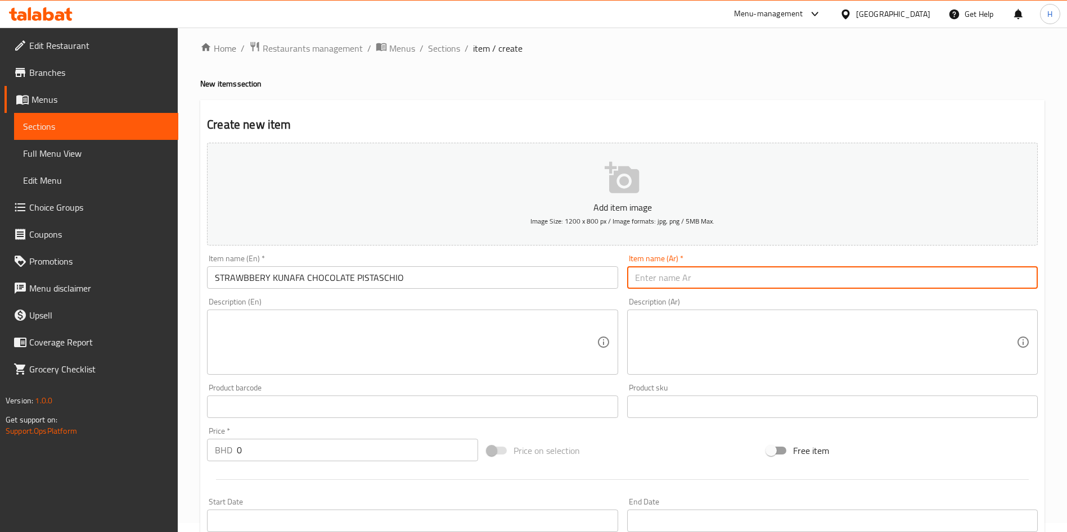
paste input "فراولة كنافة شوكولاتة فستق"
click at [771, 280] on input "فراولة كنافة شوكولاتة فستق" at bounding box center [832, 278] width 410 height 22
type input "فراوله بالكنافه و شوكولاته الفستق"
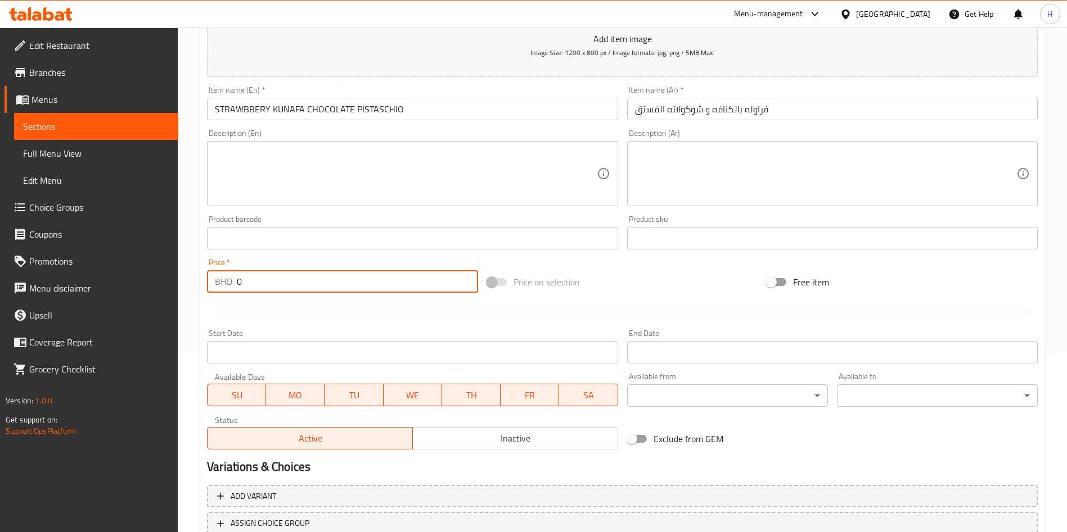
drag, startPoint x: 290, startPoint y: 279, endPoint x: 132, endPoint y: 342, distance: 169.6
click at [33, 314] on div "Edit Restaurant Branches Menus Sections Full Menu View Edit Menu Choice Groups …" at bounding box center [533, 233] width 1067 height 767
paste input "2.9"
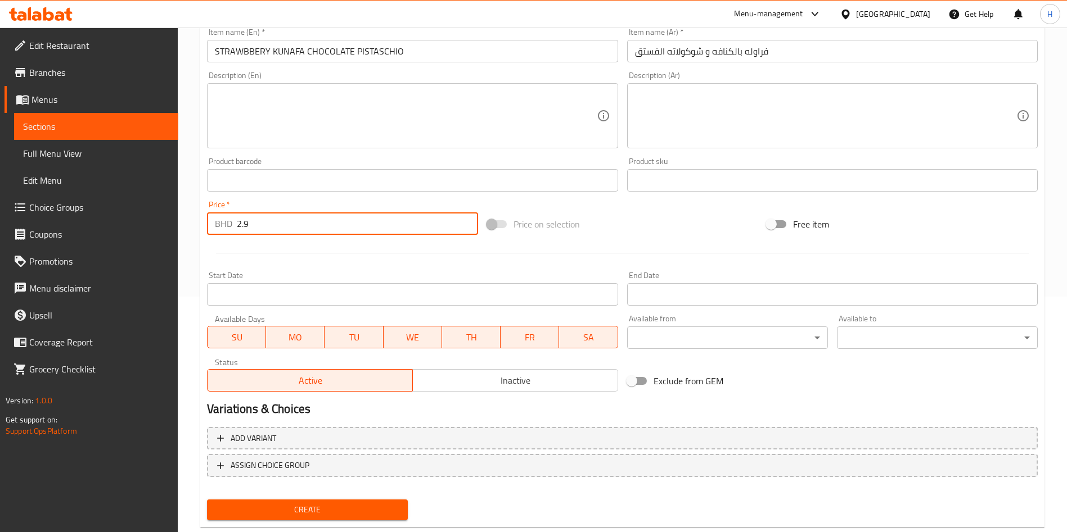
scroll to position [262, 0]
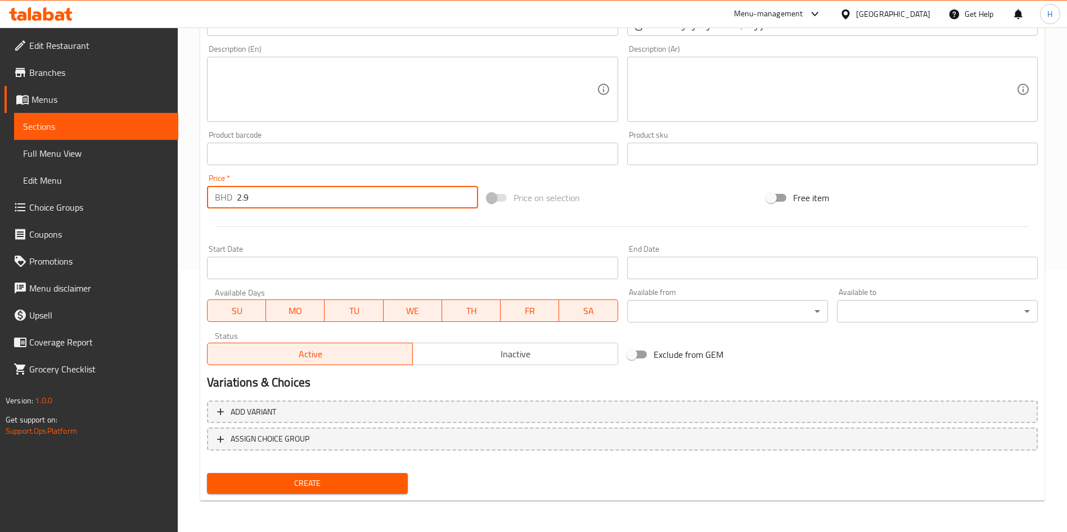
type input "2.9"
click at [313, 469] on div "Create" at bounding box center [307, 484] width 210 height 30
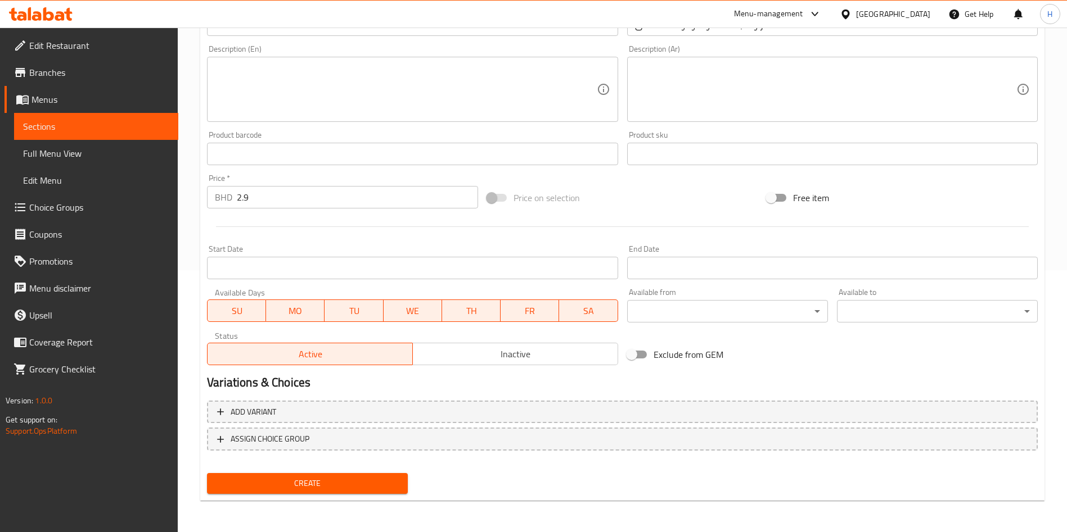
click at [319, 473] on span "Create" at bounding box center [307, 484] width 183 height 14
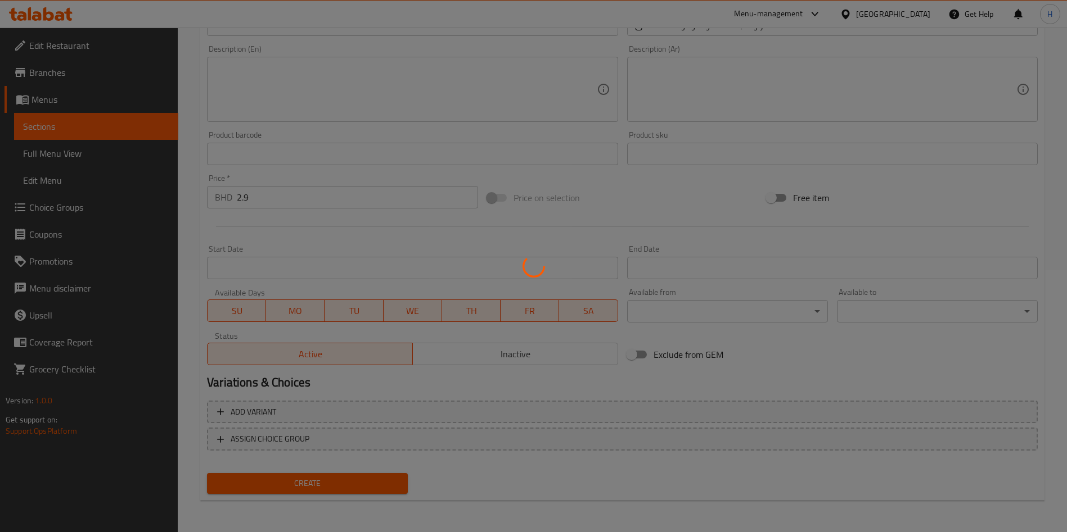
type input "0"
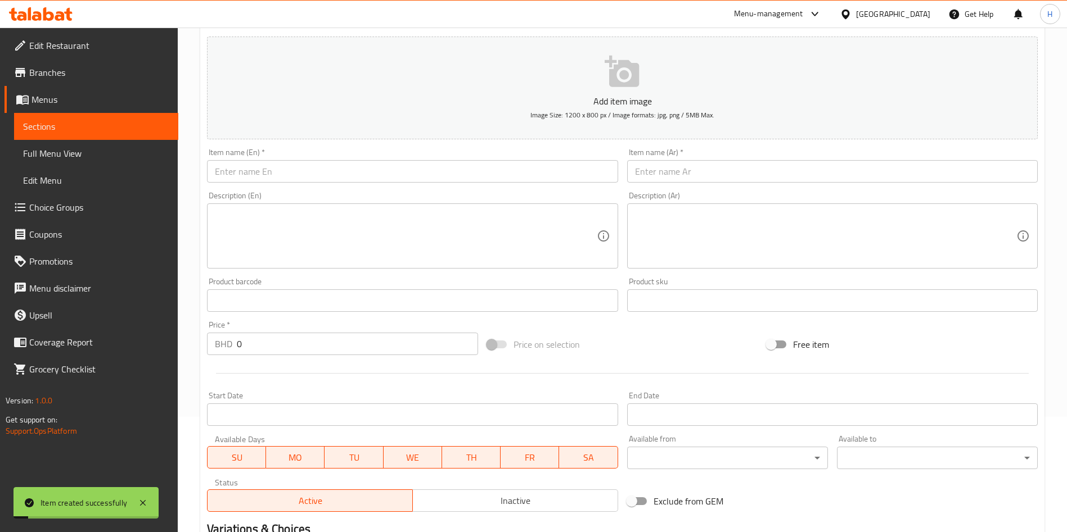
scroll to position [0, 0]
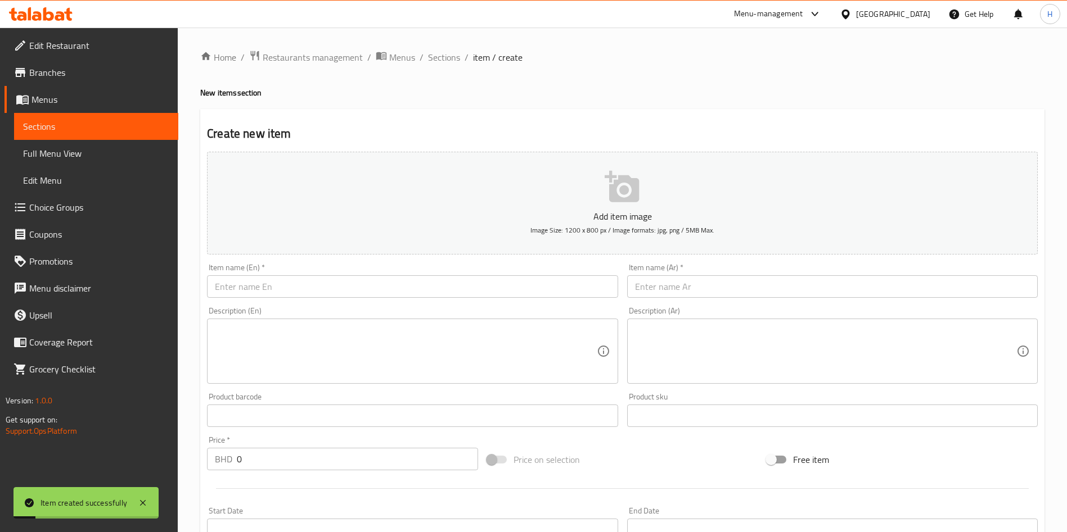
click at [297, 291] on input "text" at bounding box center [412, 287] width 410 height 22
paste input "STRAWBERY WITH CHOCOLATE"
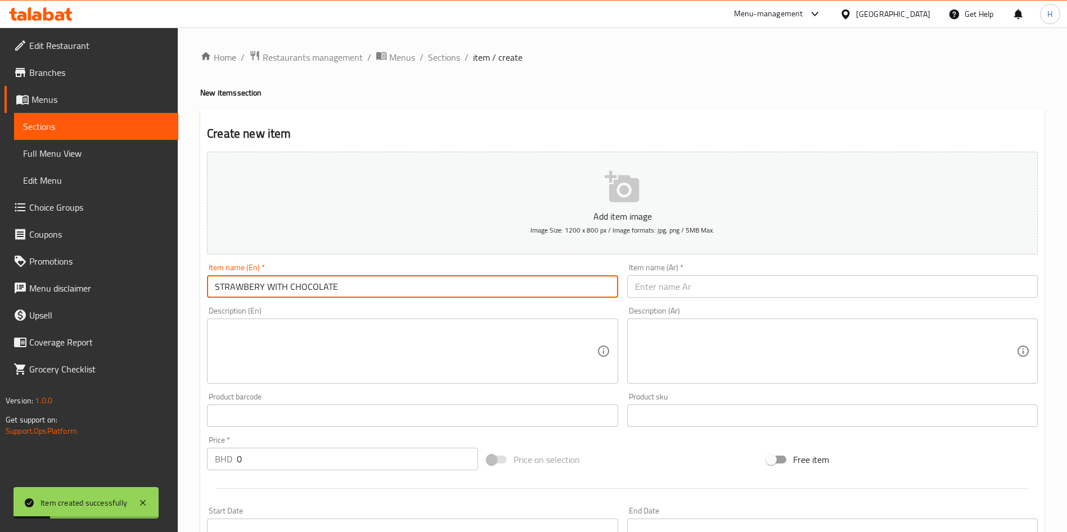
type input "STRAWBERY WITH CHOCOLATE"
click at [738, 283] on input "text" at bounding box center [832, 287] width 410 height 22
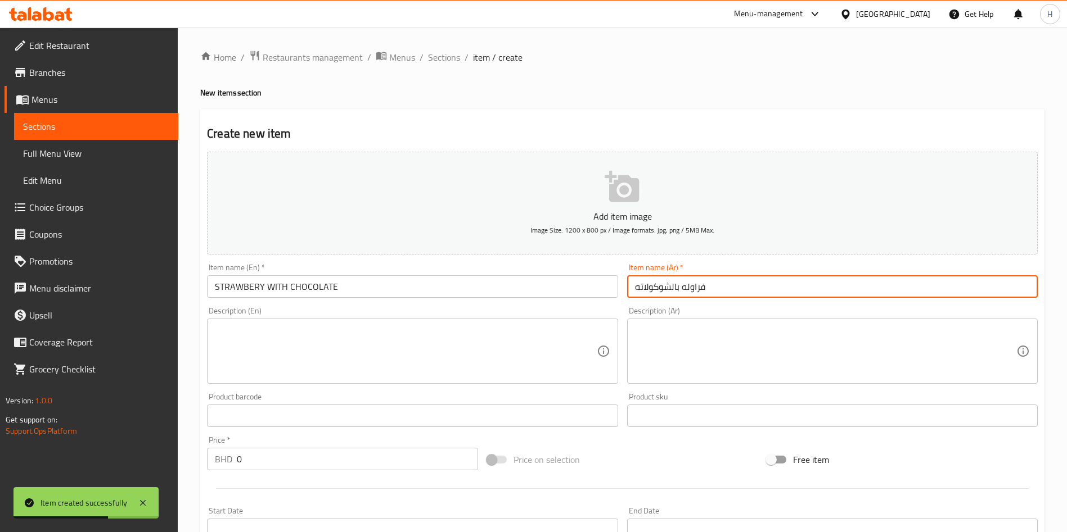
type input "فراوله بالشوكولاته"
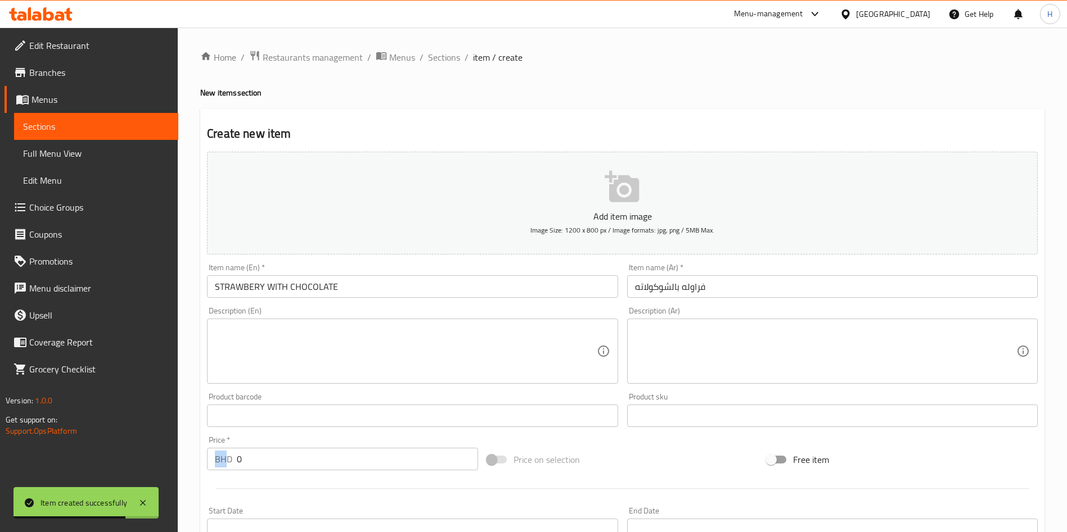
drag, startPoint x: 412, startPoint y: 441, endPoint x: 209, endPoint y: 455, distance: 203.4
click at [209, 455] on div "Price   * BHD 0 Price *" at bounding box center [342, 453] width 271 height 34
drag, startPoint x: 302, startPoint y: 458, endPoint x: 58, endPoint y: 469, distance: 244.9
click at [58, 469] on div "Edit Restaurant Branches Menus Sections Full Menu View Edit Menu Choice Groups …" at bounding box center [533, 411] width 1067 height 767
paste input "1.5"
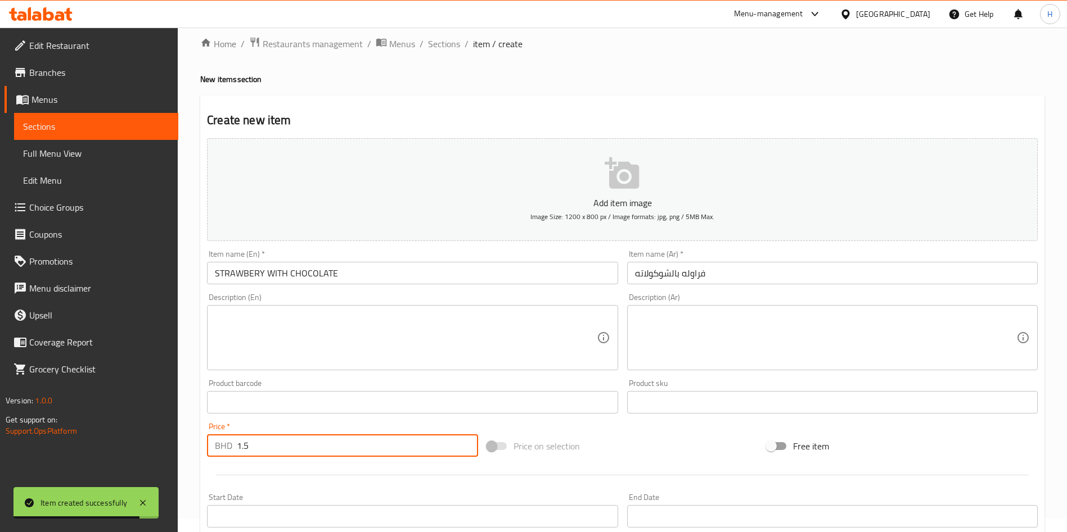
scroll to position [253, 0]
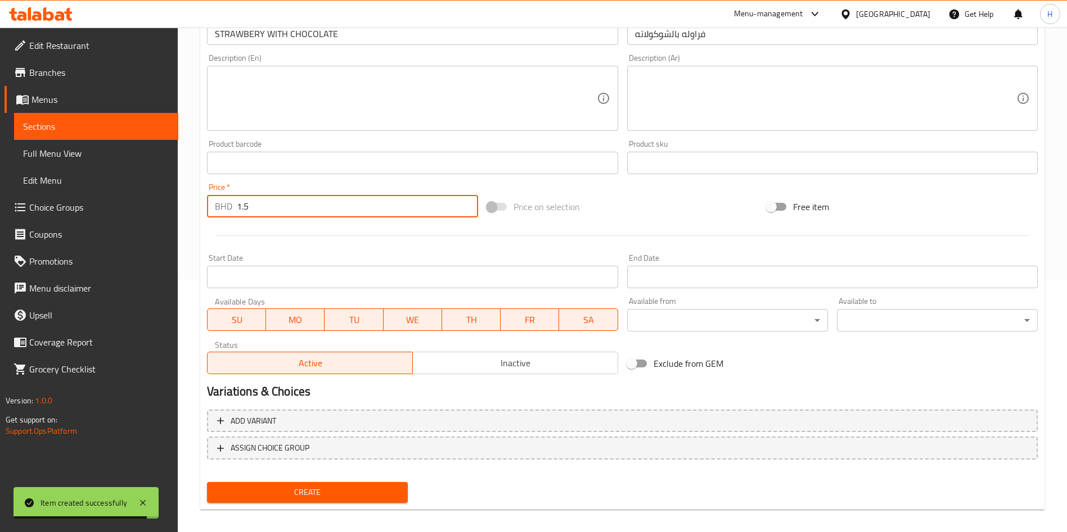
type input "1.5"
click at [297, 473] on span "Create" at bounding box center [307, 493] width 183 height 14
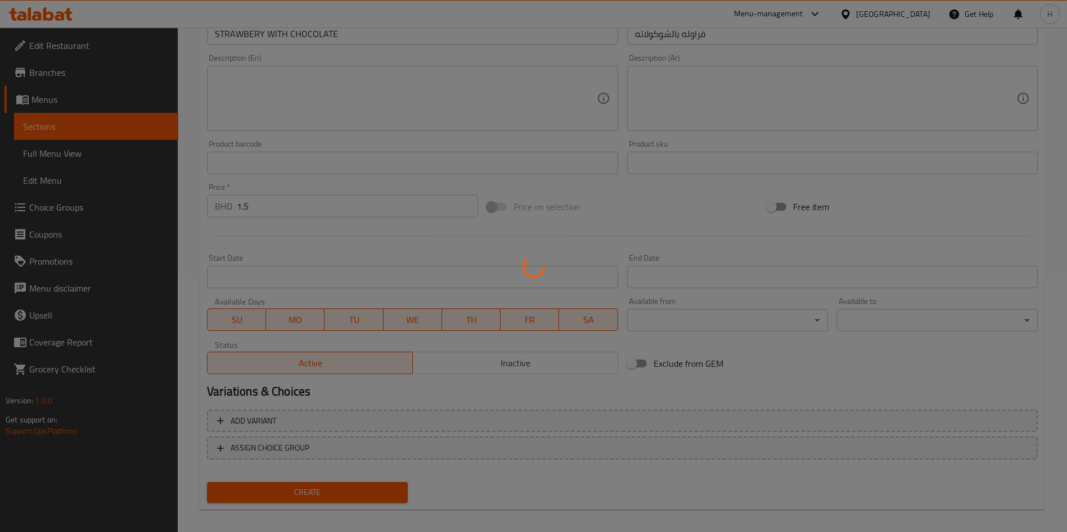
type input "0"
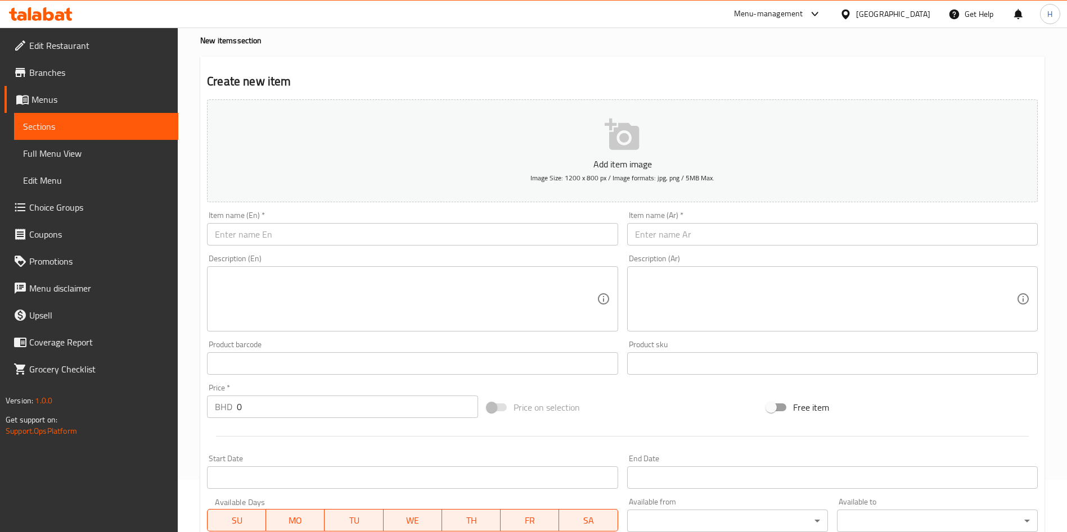
scroll to position [0, 0]
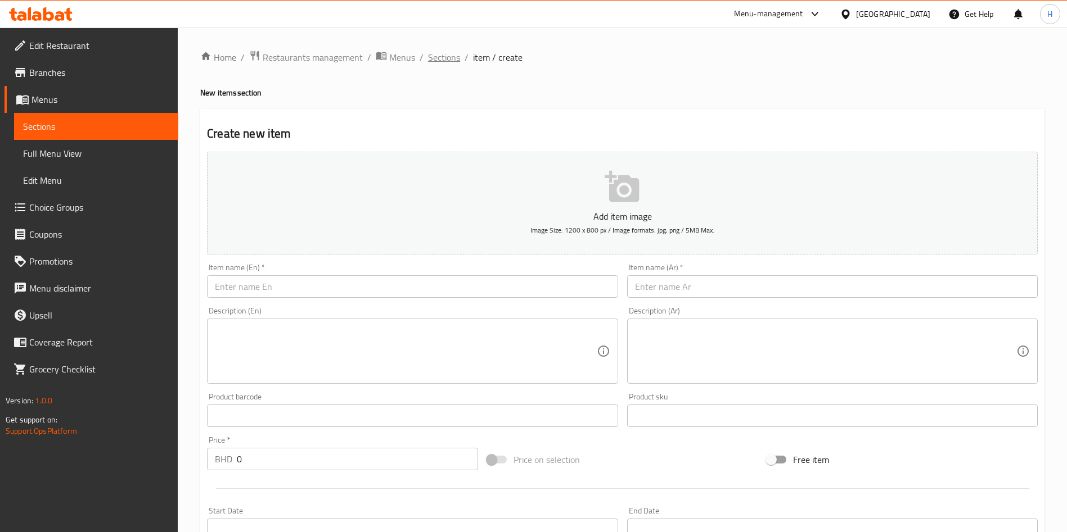
click at [437, 60] on span "Sections" at bounding box center [444, 57] width 32 height 13
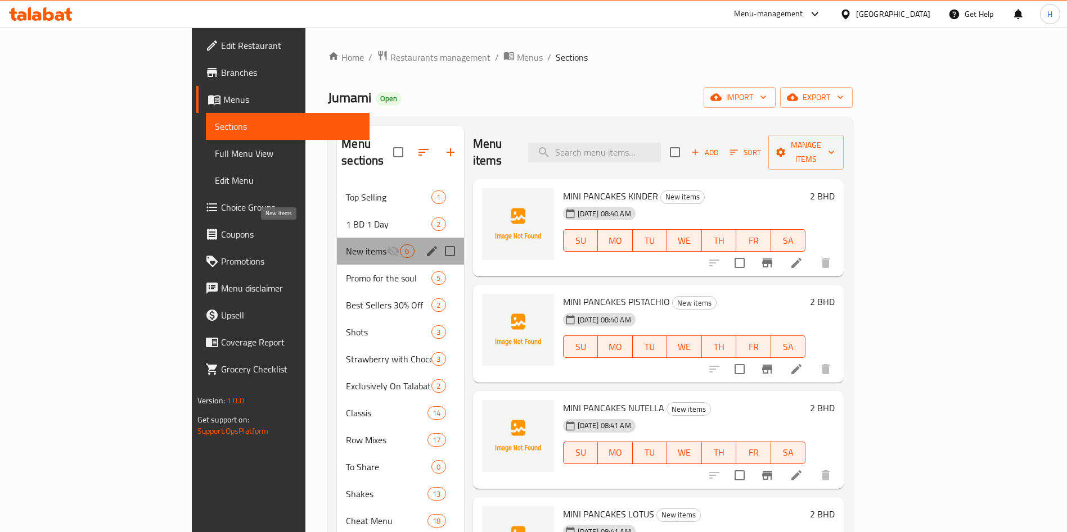
click at [346, 245] on span "New items" at bounding box center [366, 251] width 40 height 13
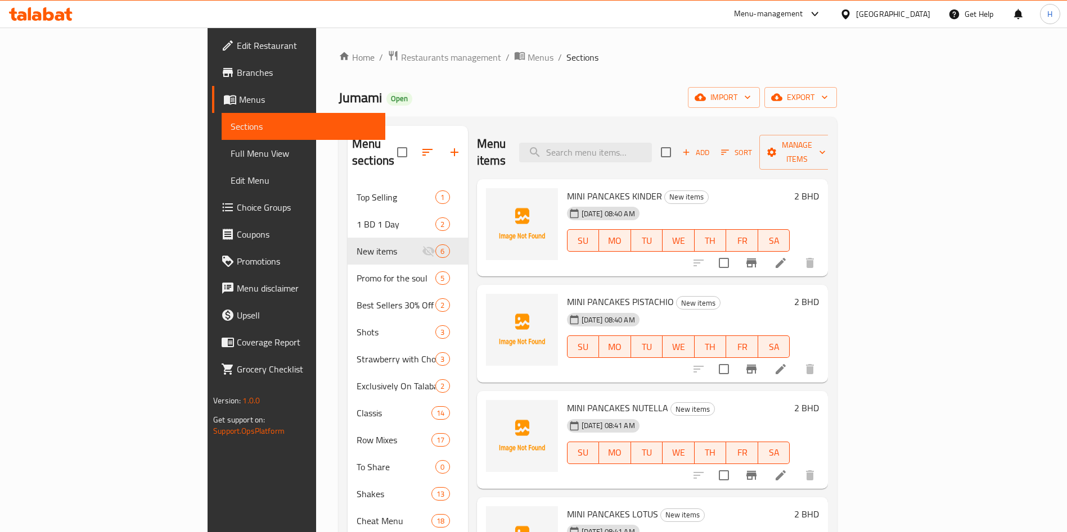
click at [698, 42] on div "Home / Restaurants management / Menus / Sections Jumami Open import export Menu…" at bounding box center [587, 434] width 543 height 813
click at [441, 139] on button "button" at bounding box center [454, 152] width 27 height 27
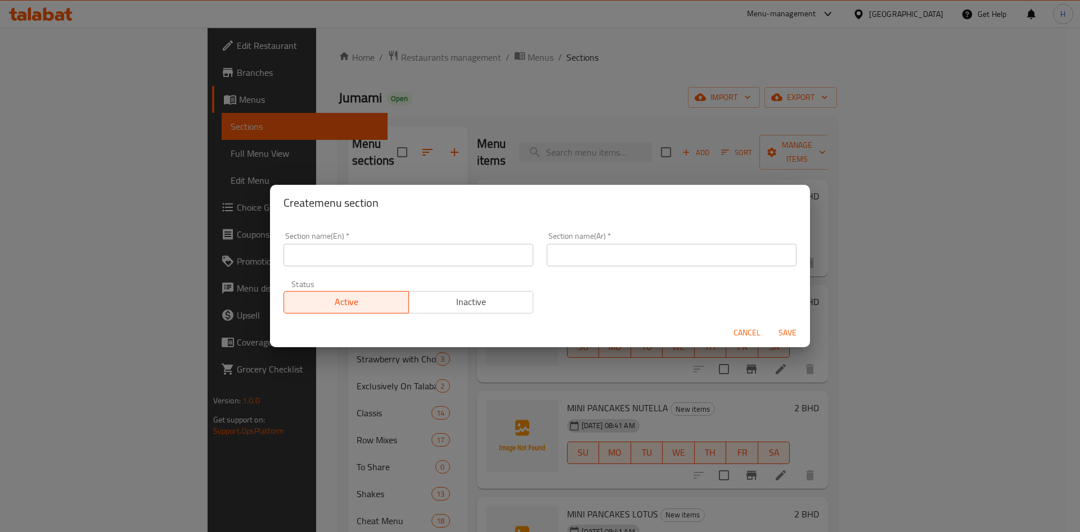
click at [433, 264] on input "text" at bounding box center [408, 255] width 250 height 22
paste input "MATCHA"
type input "MATCHA"
click at [595, 249] on input "text" at bounding box center [672, 255] width 250 height 22
type input "[PERSON_NAME]"
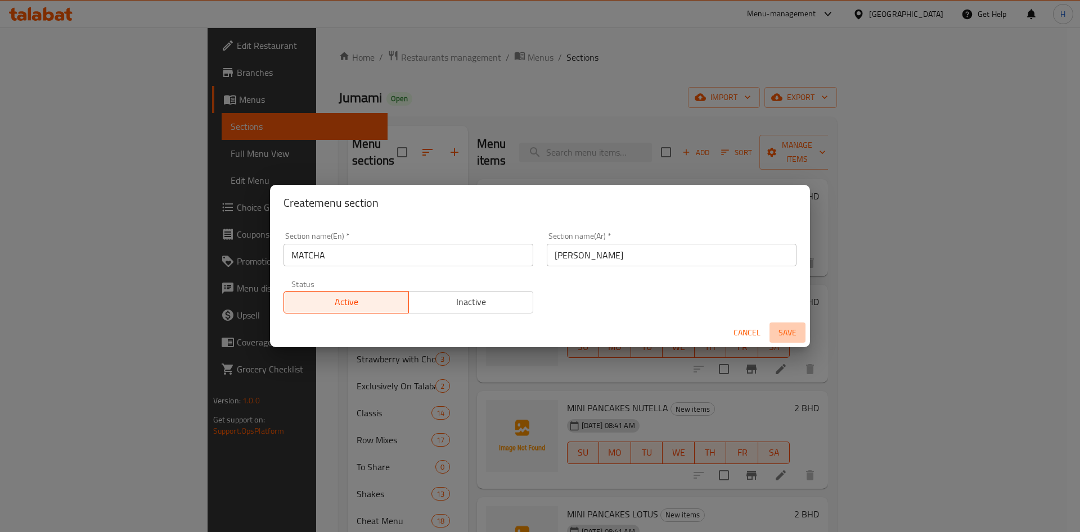
click at [792, 331] on span "Save" at bounding box center [787, 333] width 27 height 14
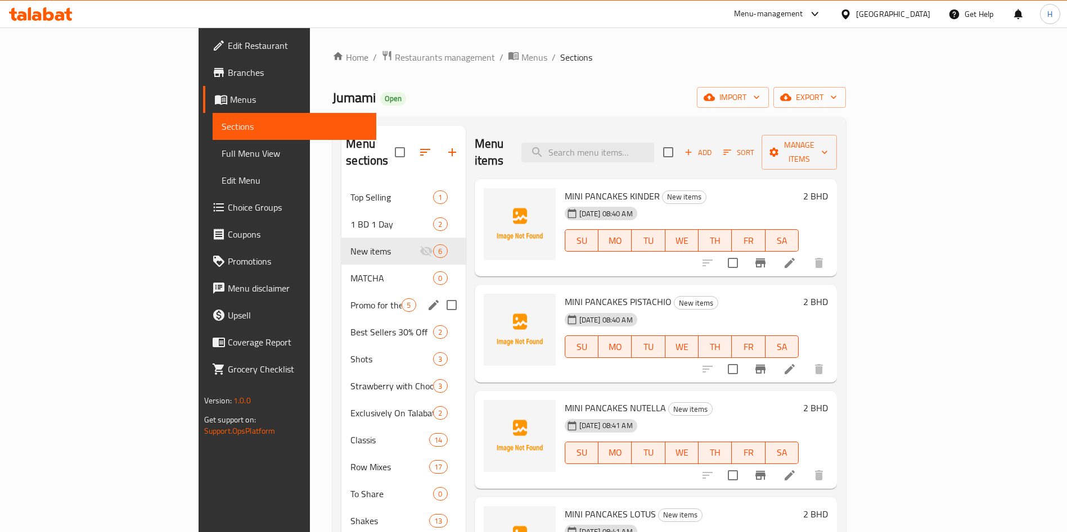
click at [350, 272] on span "MATCHA" at bounding box center [391, 278] width 83 height 13
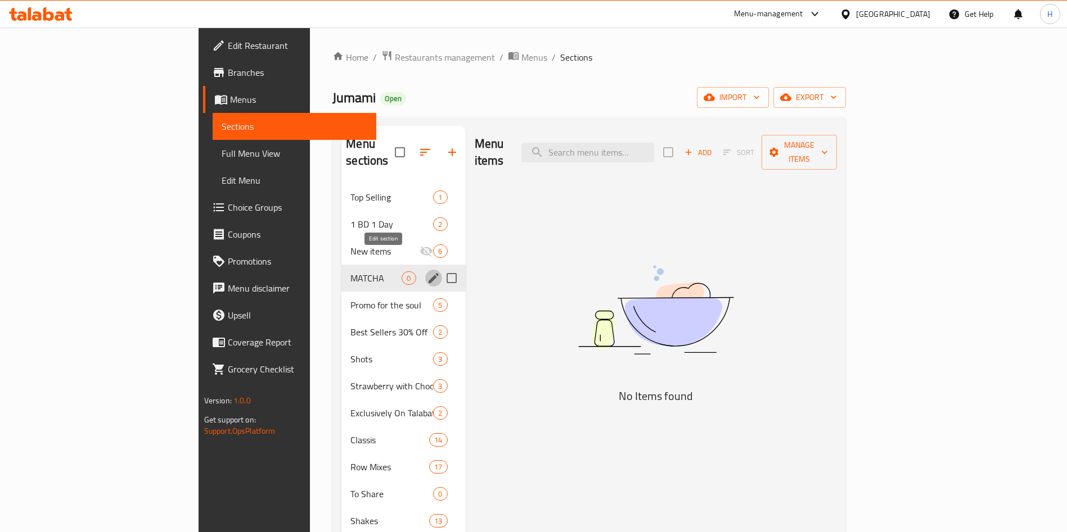
click at [427, 272] on icon "edit" at bounding box center [433, 278] width 13 height 13
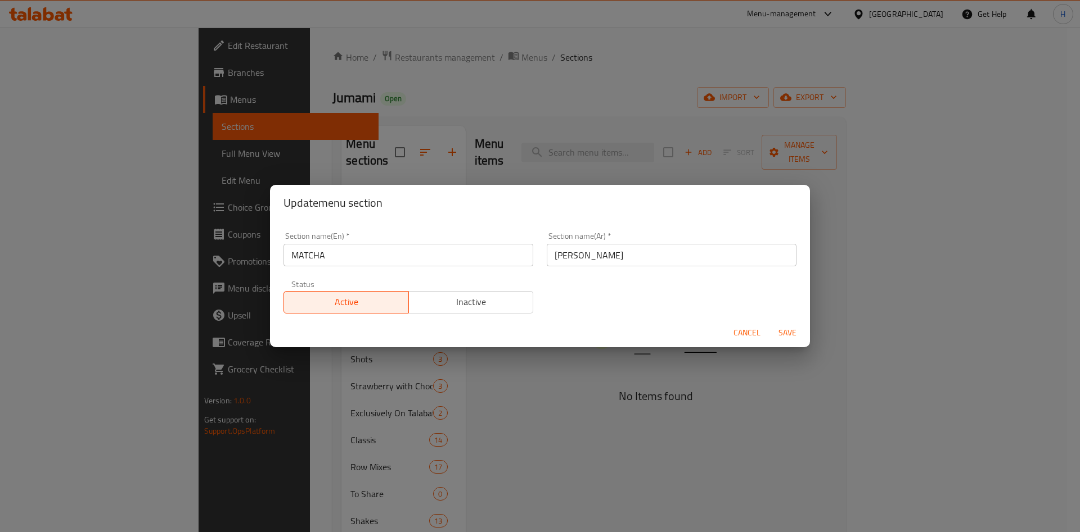
click at [462, 289] on div "Active Inactive" at bounding box center [408, 297] width 250 height 34
click at [466, 301] on span "Inactive" at bounding box center [471, 302] width 116 height 16
click at [785, 327] on span "Save" at bounding box center [787, 333] width 27 height 14
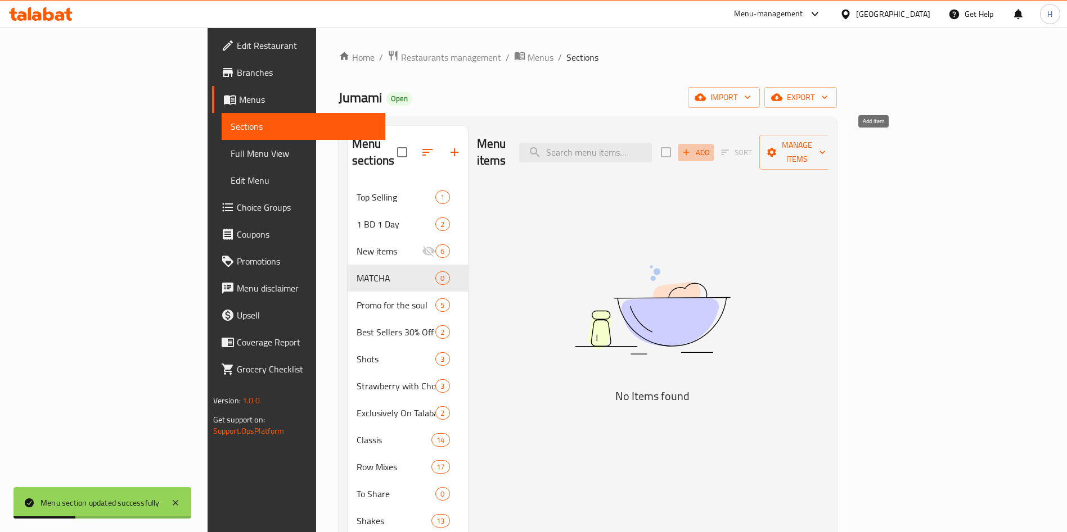
click at [713, 151] on button "Add" at bounding box center [696, 152] width 36 height 17
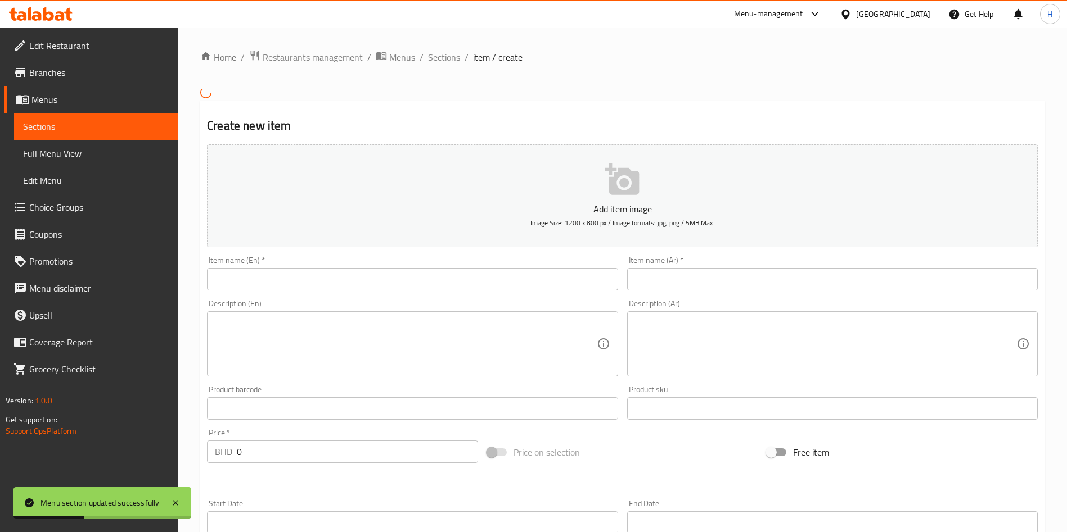
click at [540, 278] on input "text" at bounding box center [412, 279] width 410 height 22
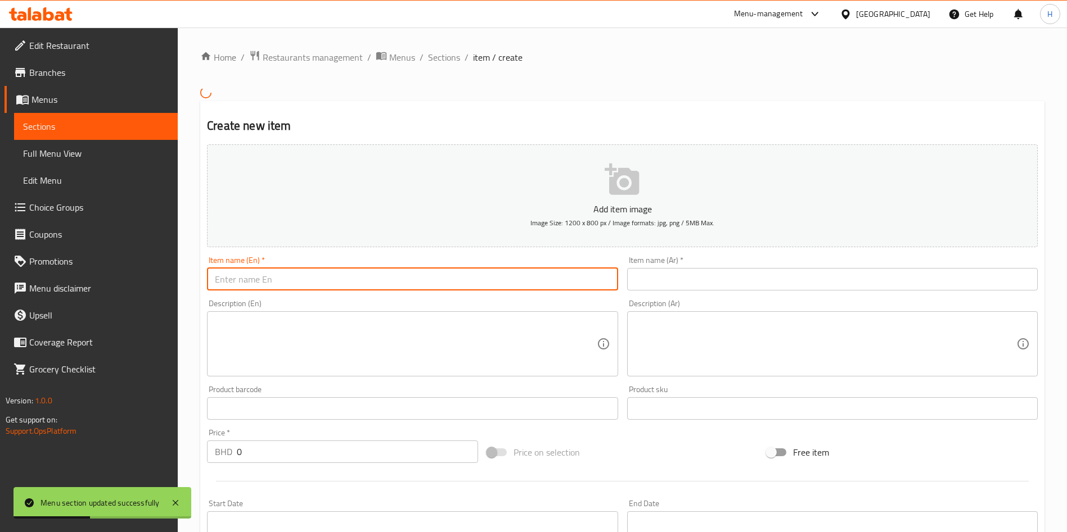
paste input "GREEN TEA MATCHA WITH BUBBLE TEA"
type input "GREEN TEA MATCHA WITH BUBBLE TEA"
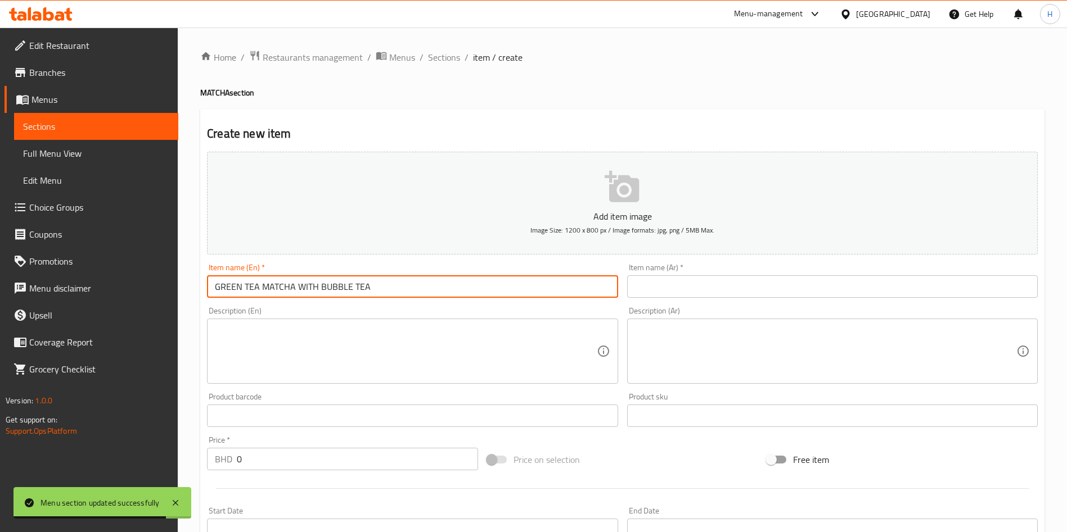
click at [666, 288] on input "text" at bounding box center [832, 287] width 410 height 22
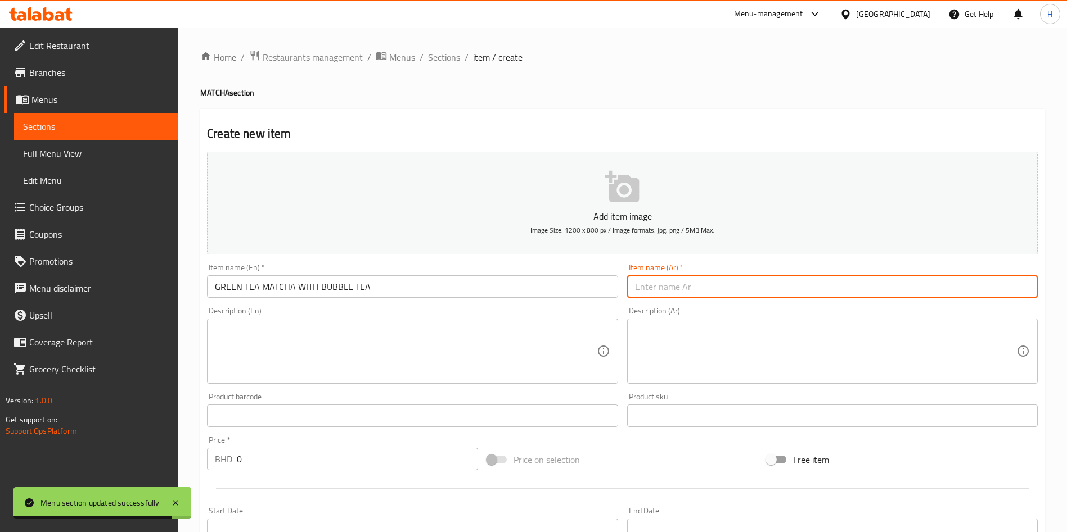
paste input "شاي أخضر ماتشا مع شاي الفقاعات"
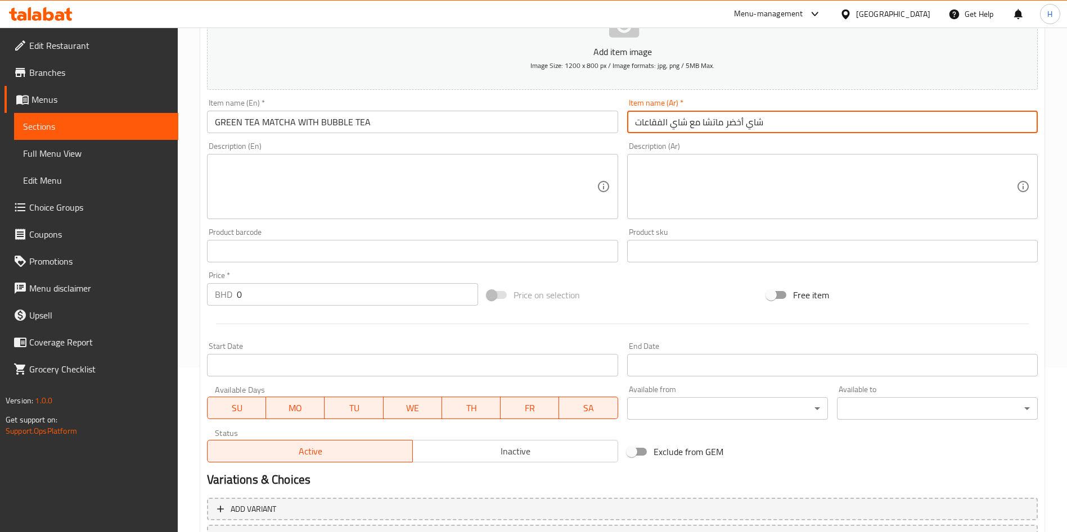
scroll to position [169, 0]
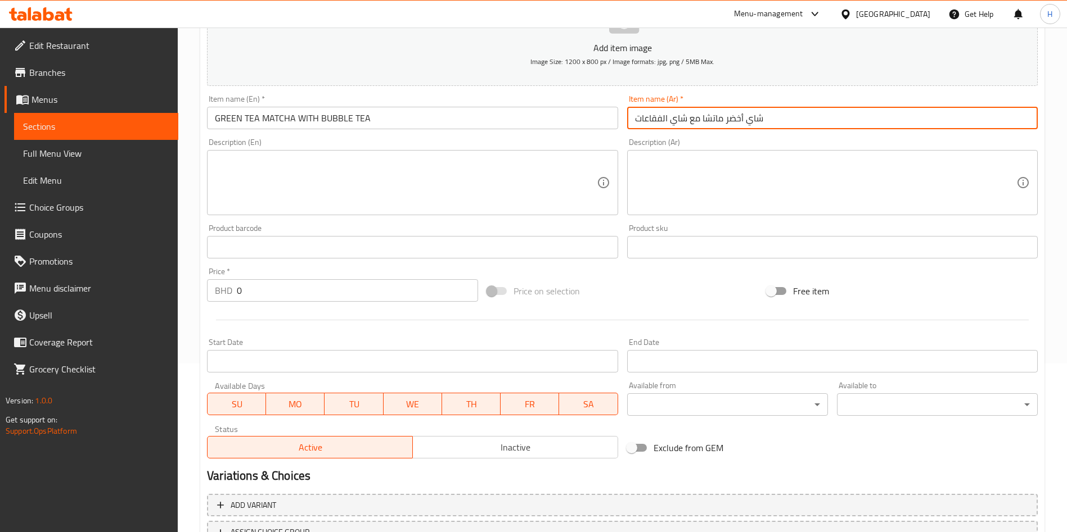
type input "شاي أخضر ماتشا مع شاي الفقاعات"
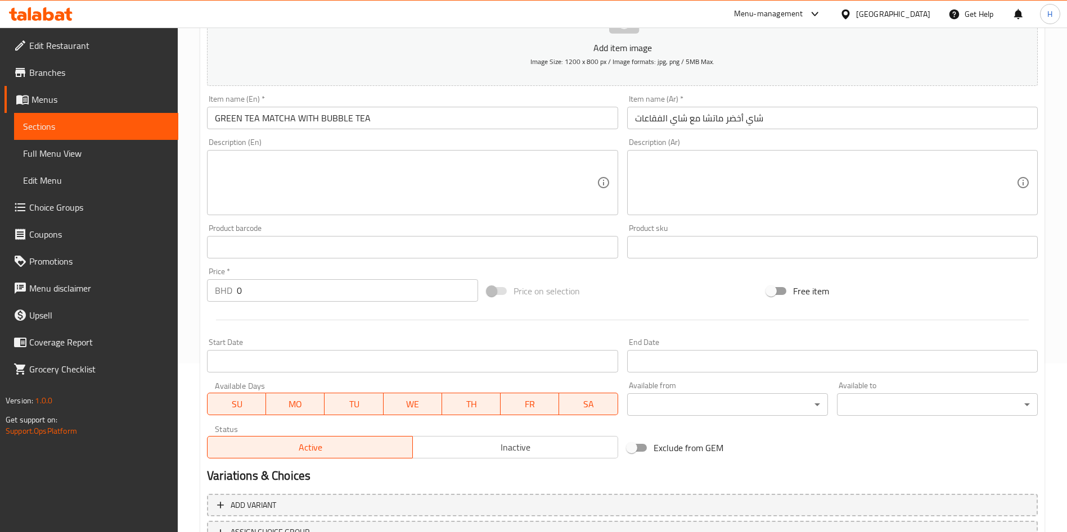
click at [432, 136] on div "Description (En) Description (En)" at bounding box center [411, 177] width 419 height 86
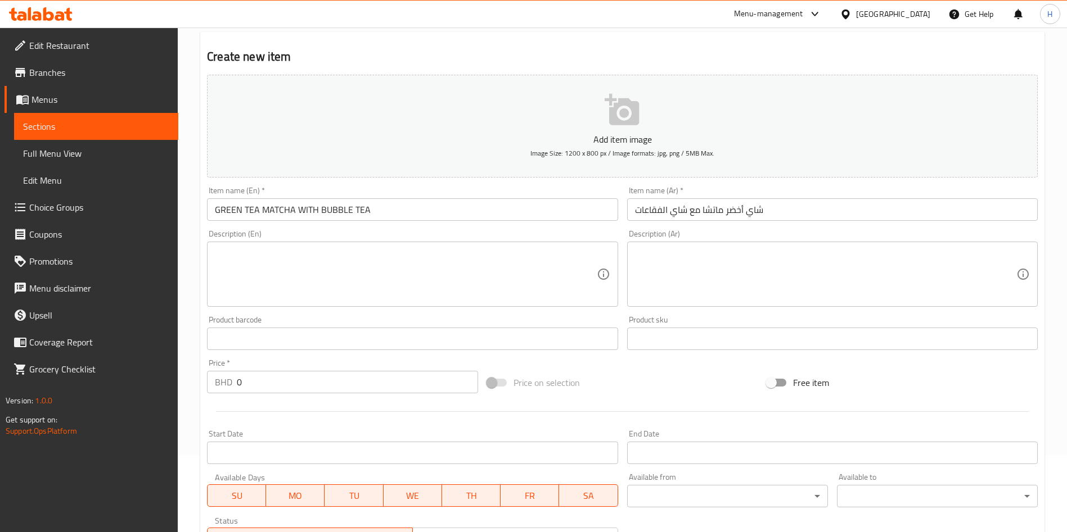
scroll to position [0, 0]
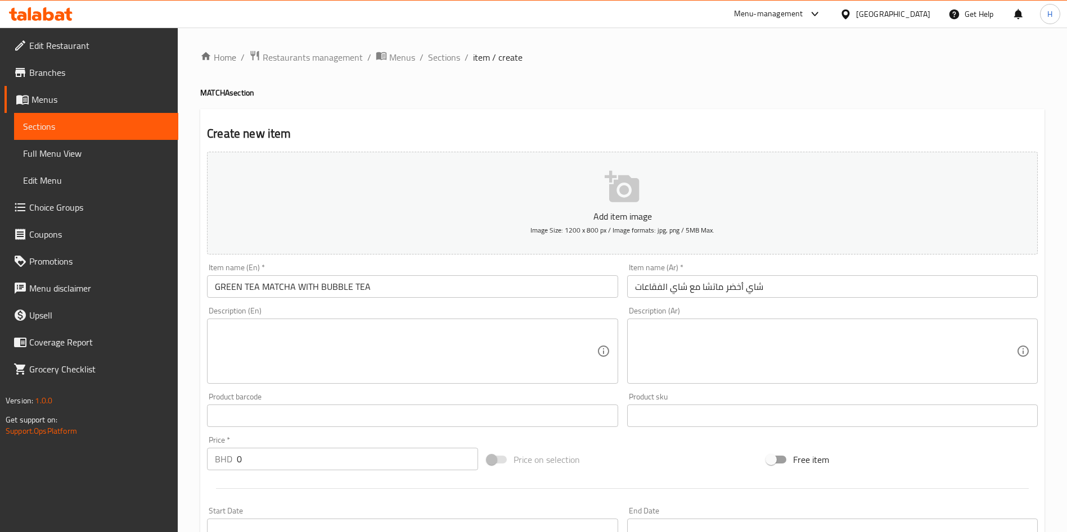
click at [62, 11] on icon at bounding box center [41, 13] width 64 height 13
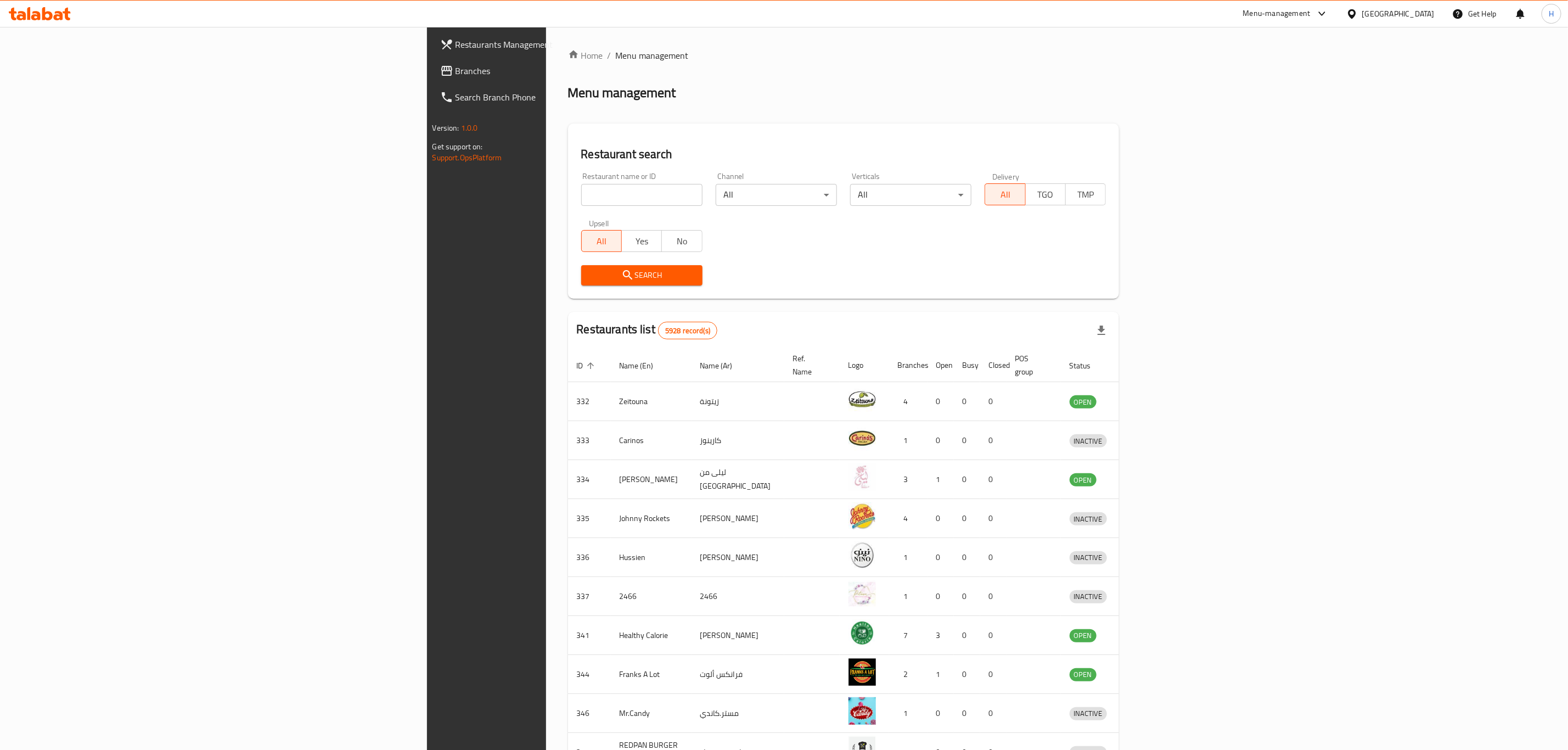
click at [581, 198] on input "search" at bounding box center [641, 194] width 121 height 21
type input "j"
type input "v 60"
click button "Search" at bounding box center [641, 275] width 121 height 21
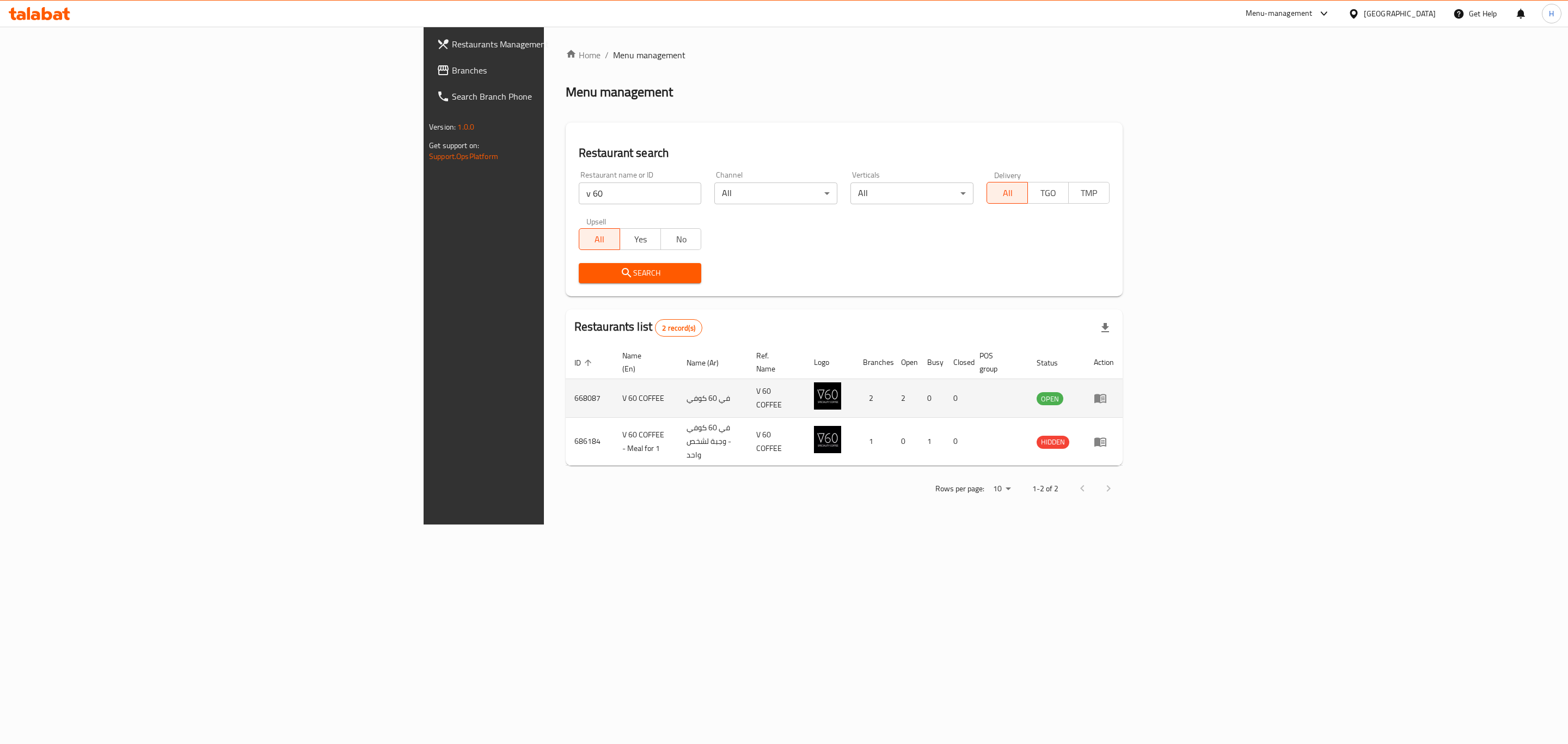
click at [1122, 379] on td "enhanced table" at bounding box center [1104, 398] width 38 height 39
click at [1107, 391] on icon "enhanced table" at bounding box center [1100, 397] width 13 height 13
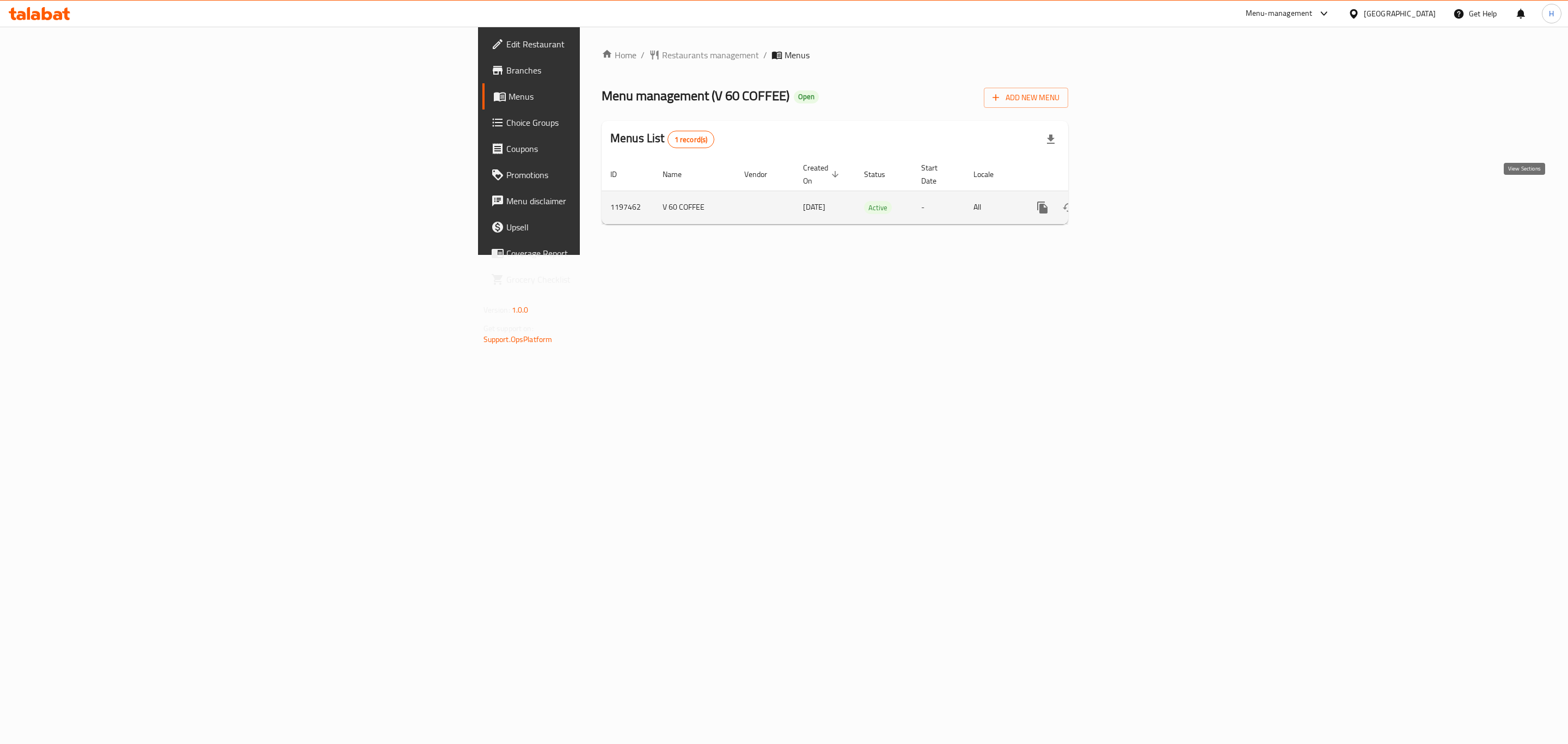
click at [1127, 201] on icon "enhanced table" at bounding box center [1121, 206] width 13 height 13
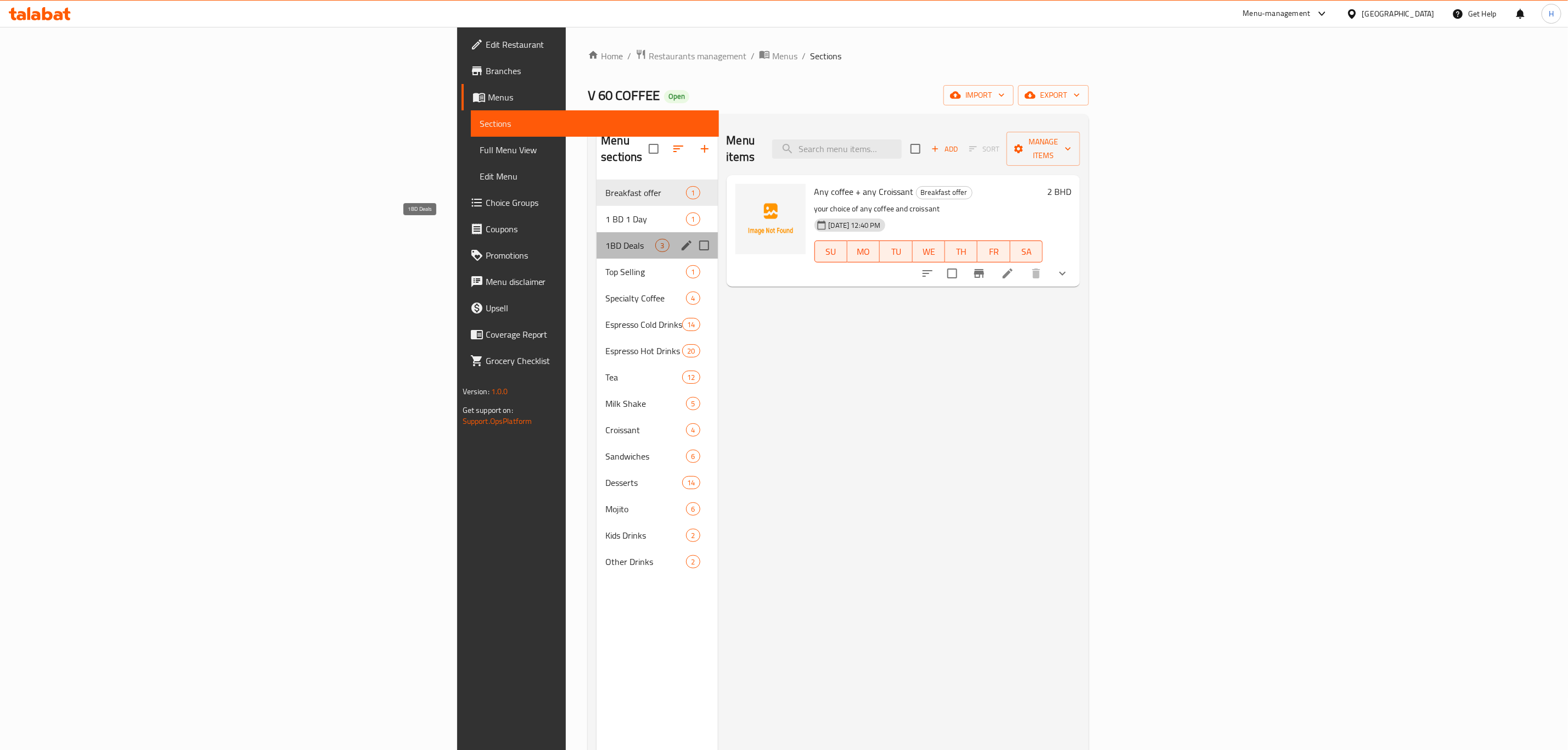
click at [605, 239] on span "1BD Deals" at bounding box center [630, 245] width 50 height 13
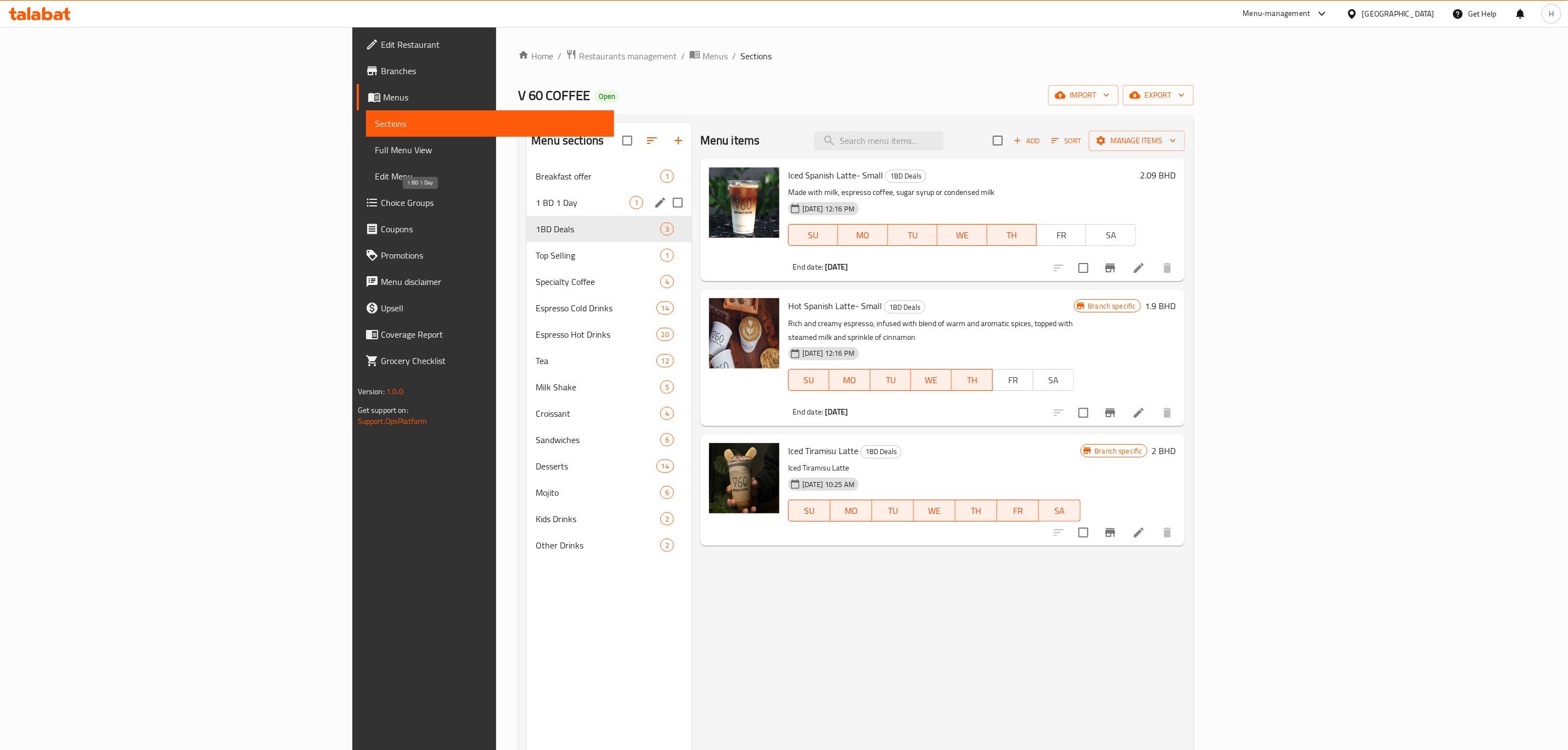
click at [536, 206] on span "1 BD 1 Day" at bounding box center [583, 202] width 94 height 13
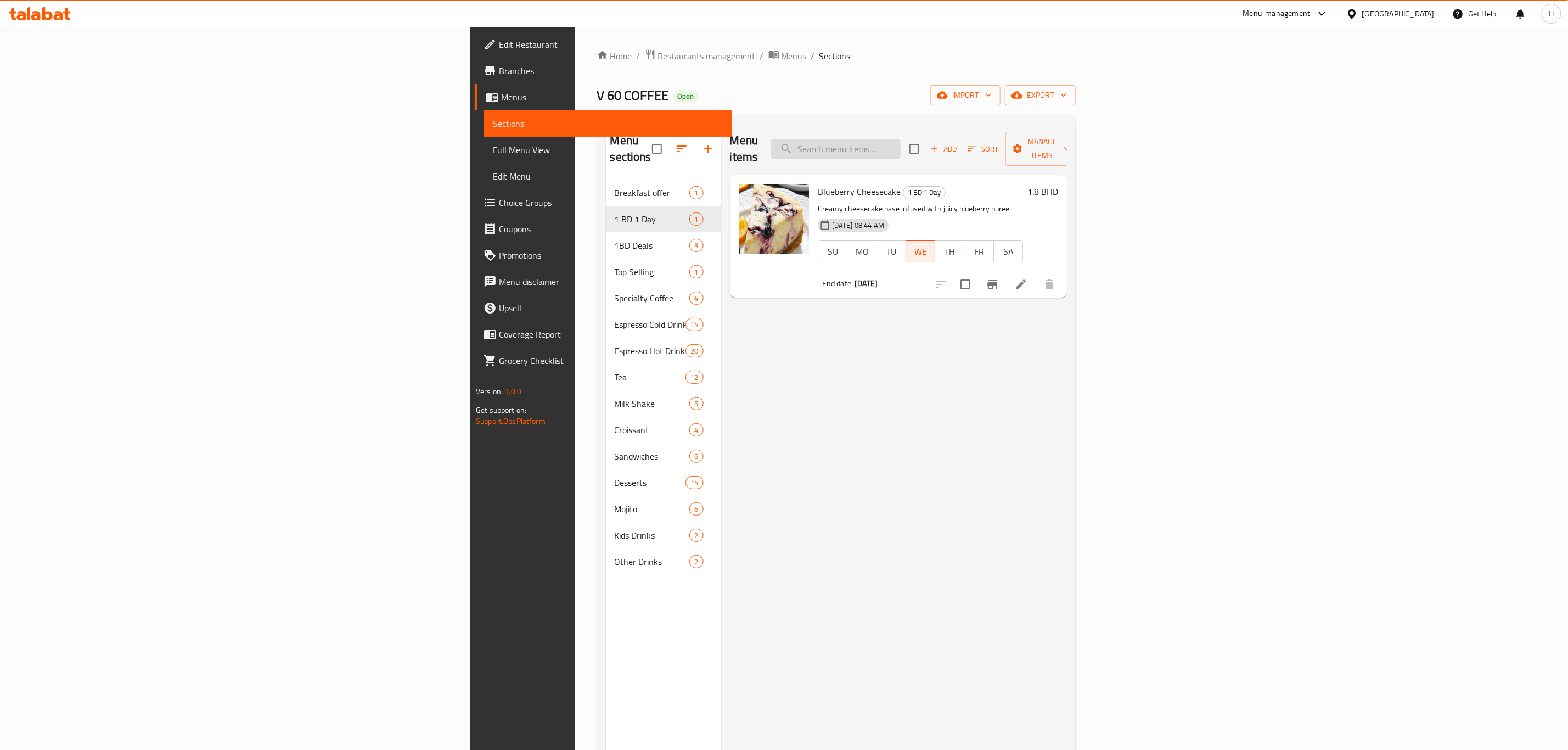
click at [901, 140] on input "search" at bounding box center [836, 149] width 130 height 20
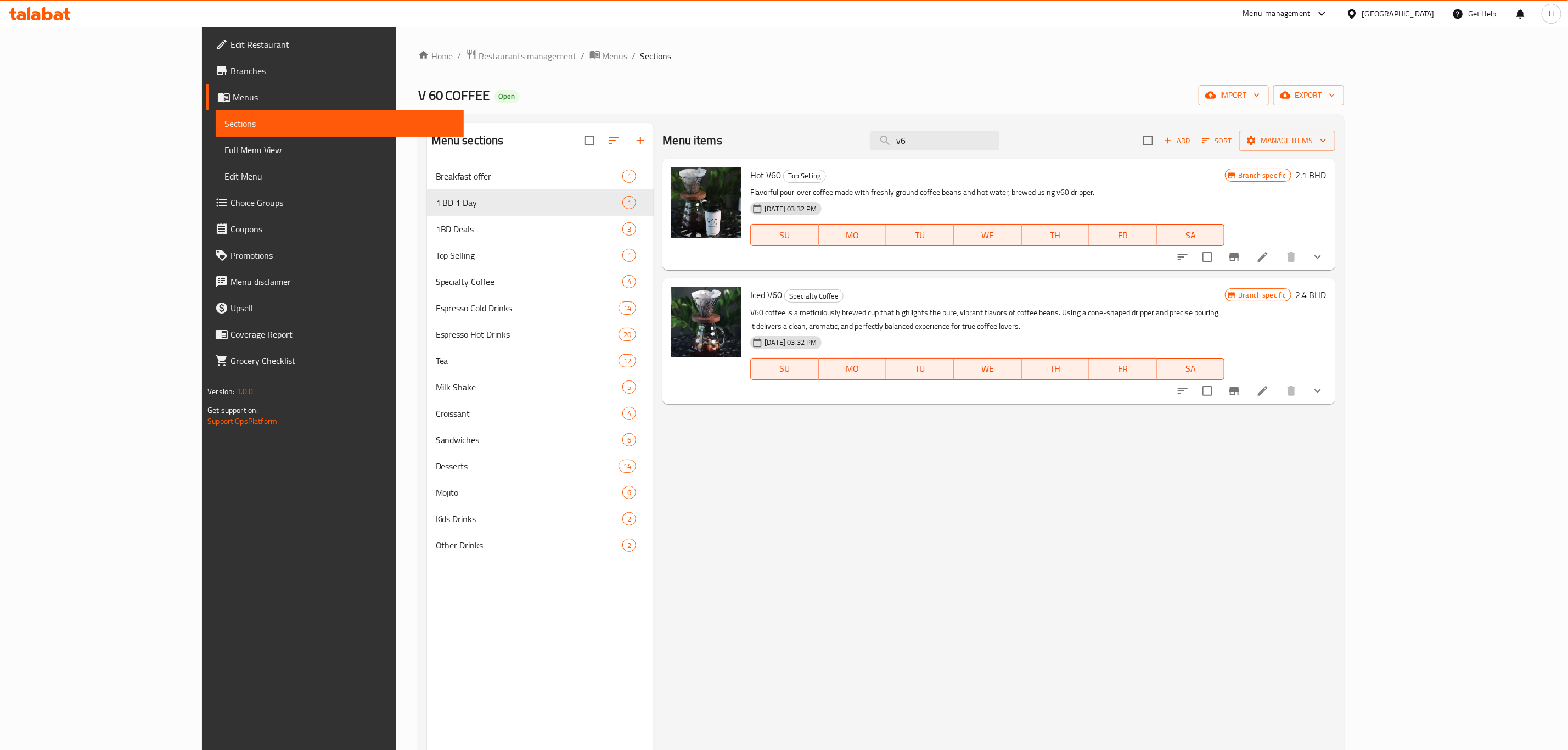
type input "v6"
click at [746, 285] on div "Iced V60 Specialty Coffee V60 coffee is a meticulously brewed cup that highligh…" at bounding box center [987, 341] width 483 height 116
click at [751, 292] on span "Iced V60" at bounding box center [766, 294] width 32 height 17
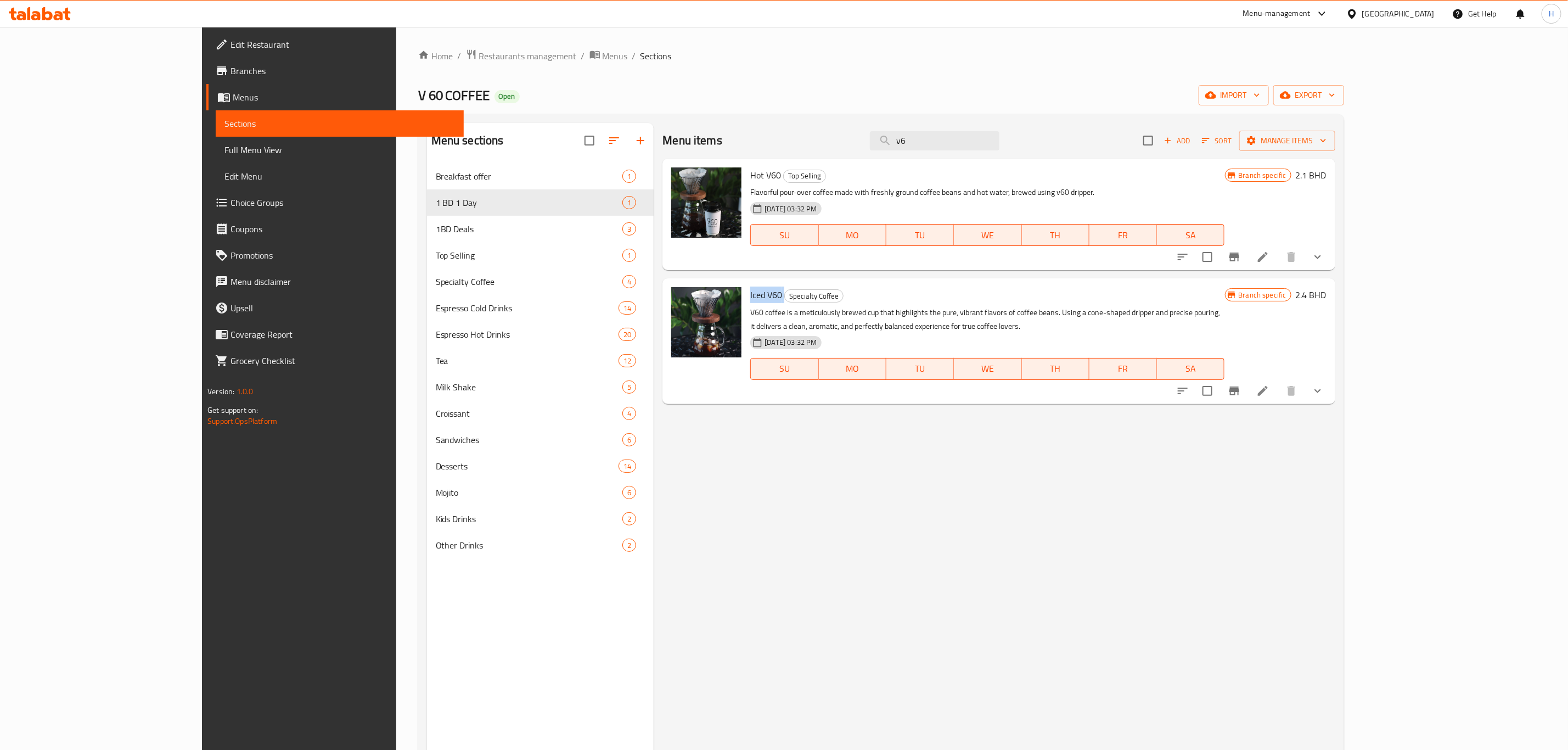
copy h6 "Iced V60"
click at [1240, 387] on icon "Branch-specific-item" at bounding box center [1234, 391] width 10 height 9
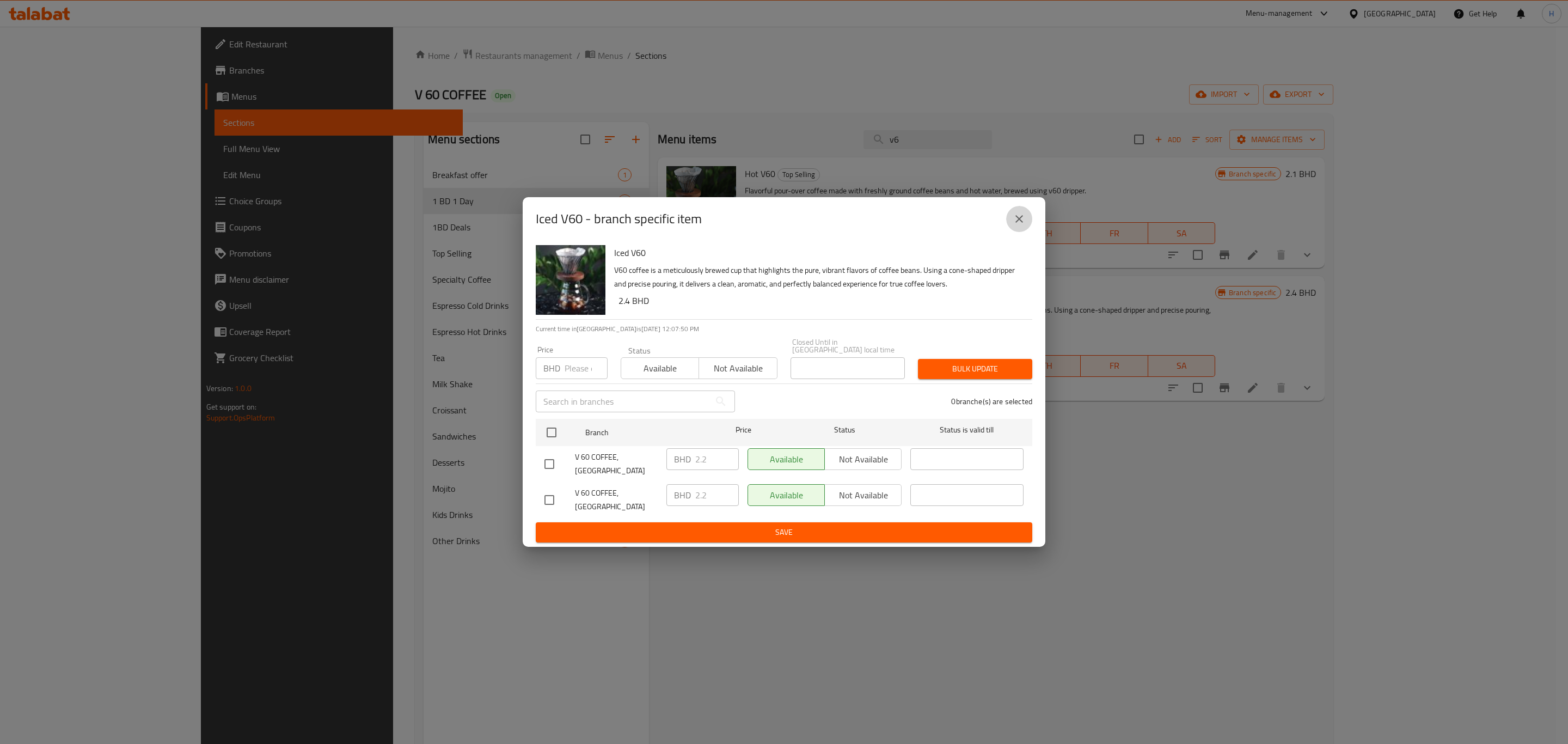
click at [1013, 226] on icon "close" at bounding box center [1019, 218] width 13 height 13
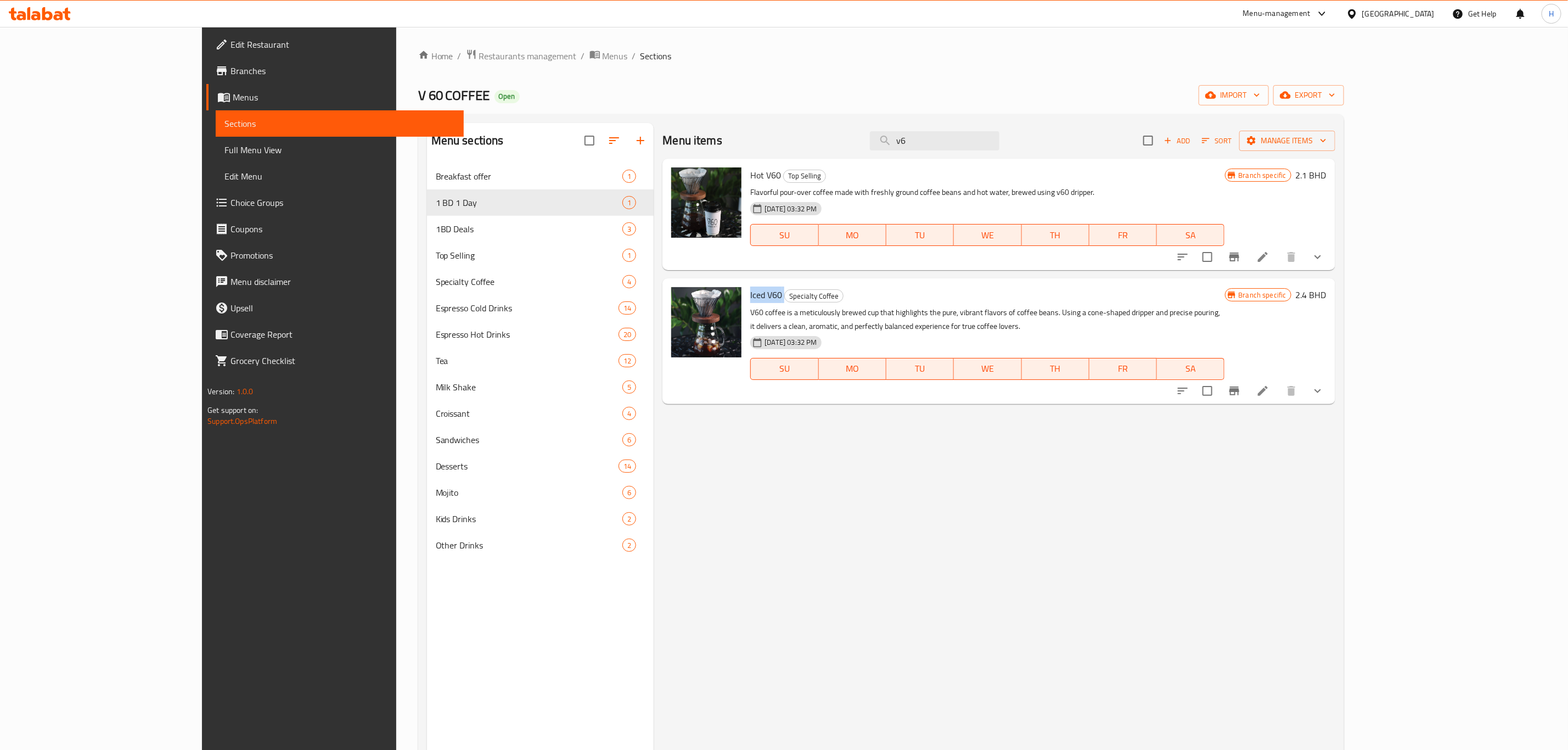
click at [751, 297] on span "Iced V60" at bounding box center [766, 294] width 32 height 17
click at [751, 177] on span "Hot V60" at bounding box center [765, 175] width 30 height 17
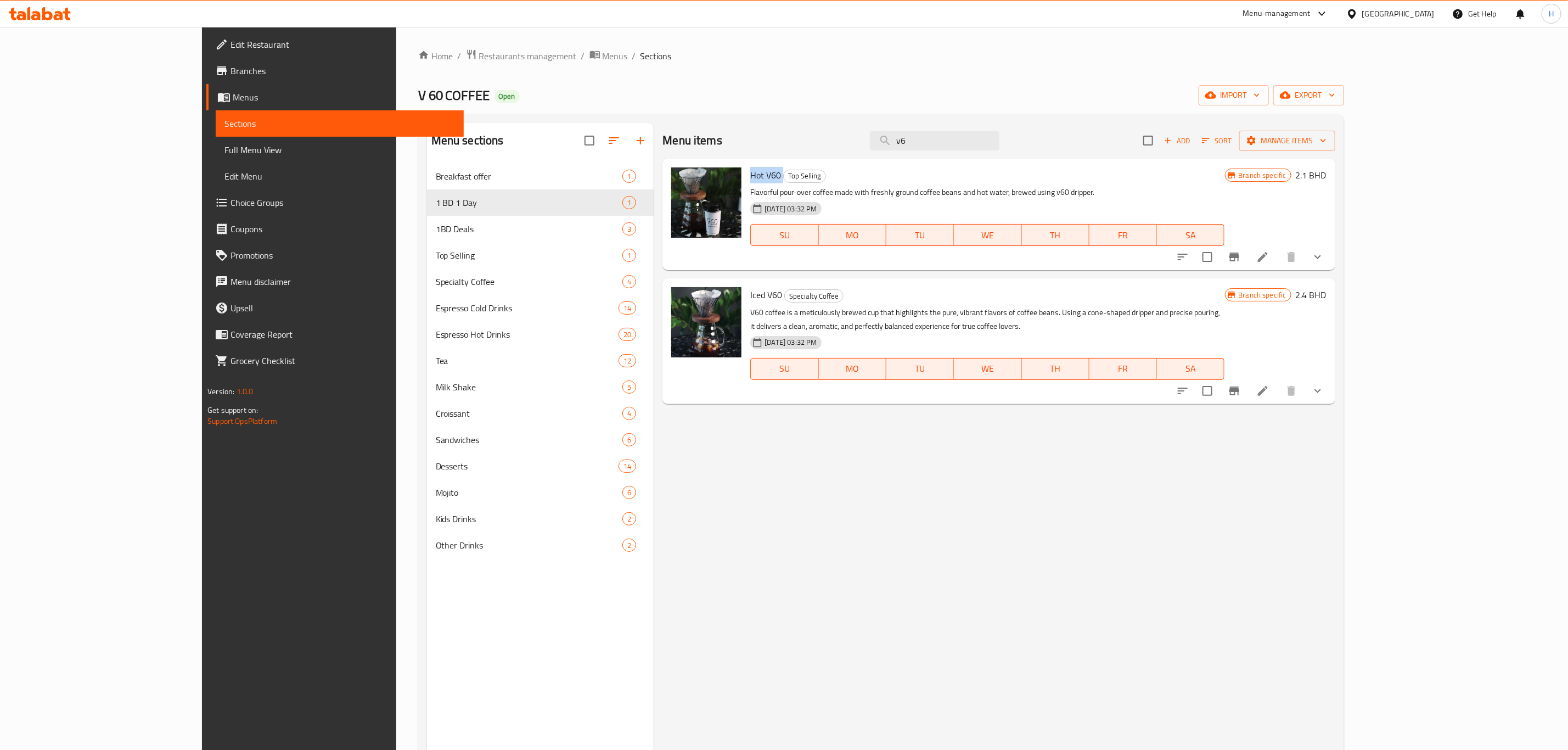
click at [751, 177] on span "Hot V60" at bounding box center [765, 175] width 30 height 17
copy h6 "Hot V60"
click at [1240, 259] on icon "Branch-specific-item" at bounding box center [1234, 257] width 10 height 9
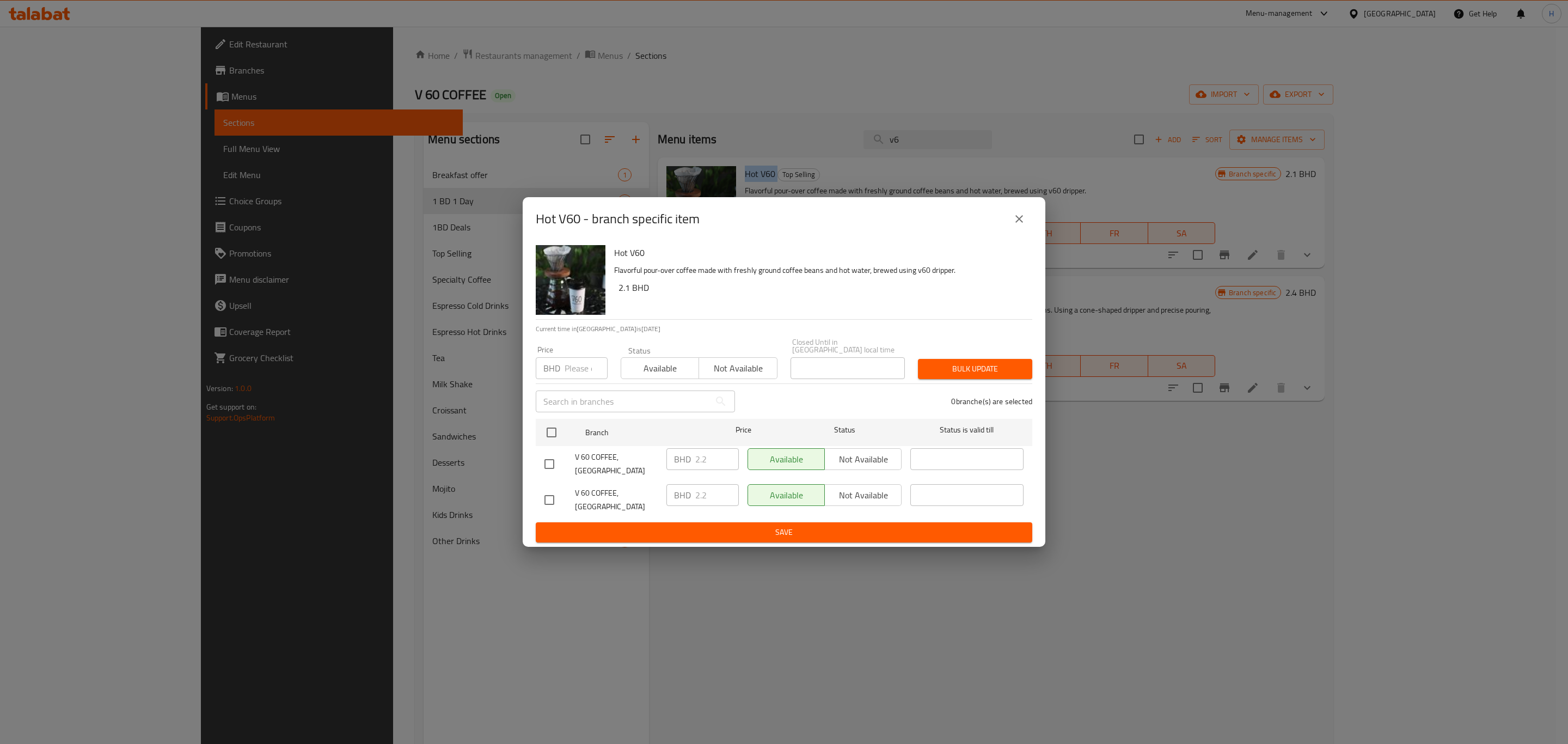
click at [1013, 226] on icon "close" at bounding box center [1019, 218] width 13 height 13
